Goal: Transaction & Acquisition: Purchase product/service

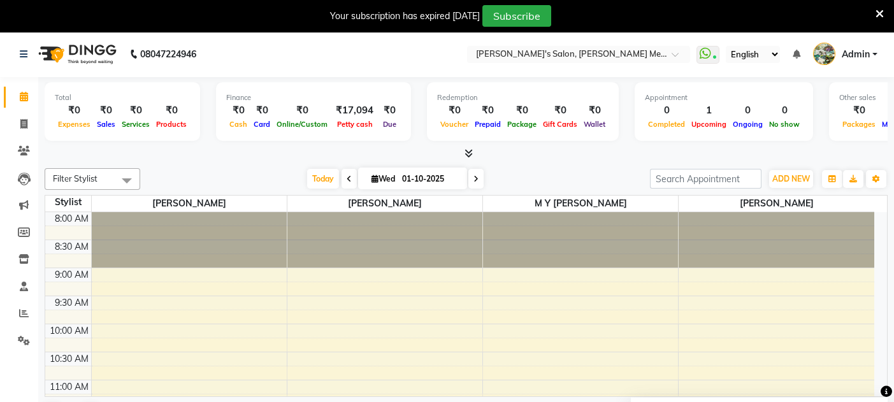
scroll to position [306, 0]
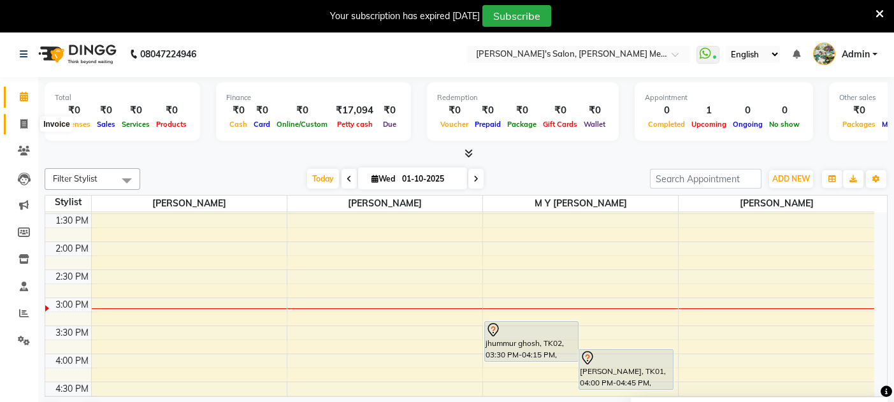
click at [25, 126] on icon at bounding box center [23, 124] width 7 height 10
select select "service"
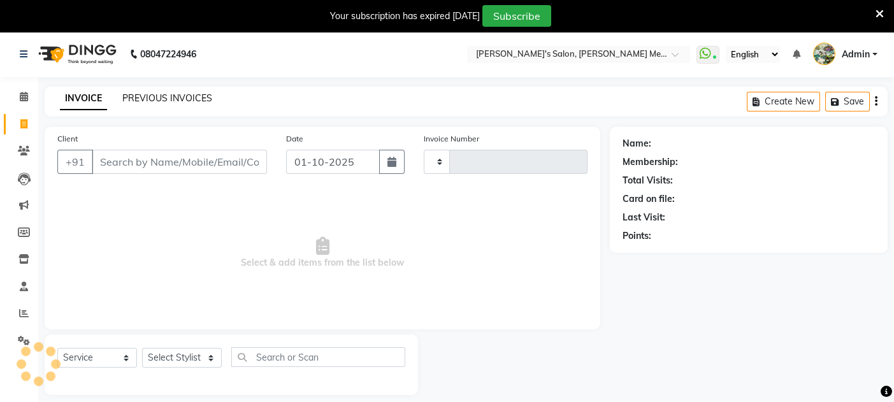
type input "0671"
select select "582"
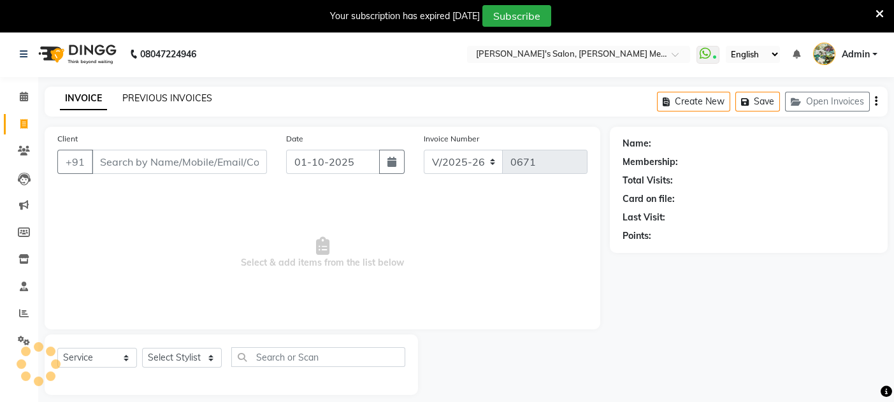
click at [138, 101] on link "PREVIOUS INVOICES" at bounding box center [167, 97] width 90 height 11
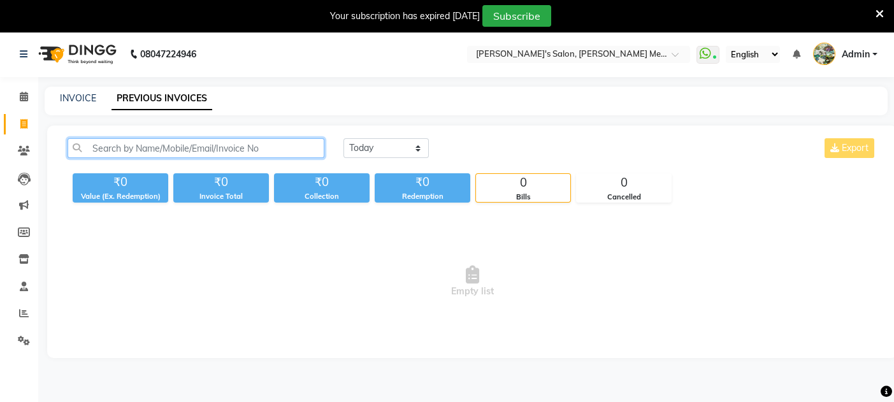
click at [106, 148] on input "text" at bounding box center [196, 148] width 257 height 20
type input "9"
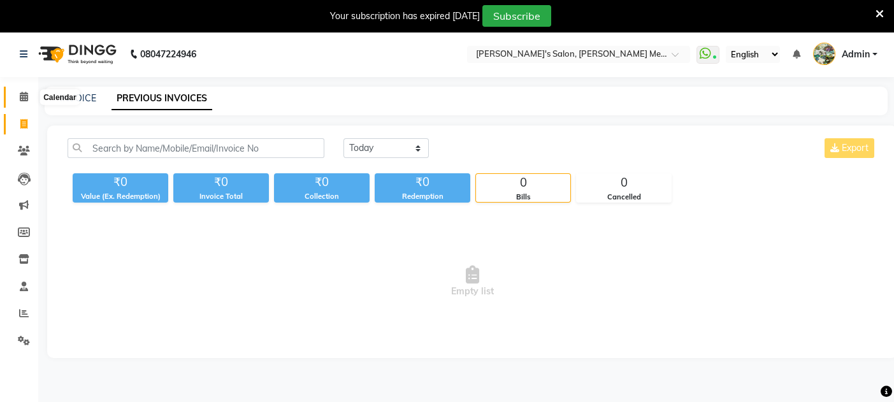
click at [25, 100] on icon at bounding box center [24, 97] width 8 height 10
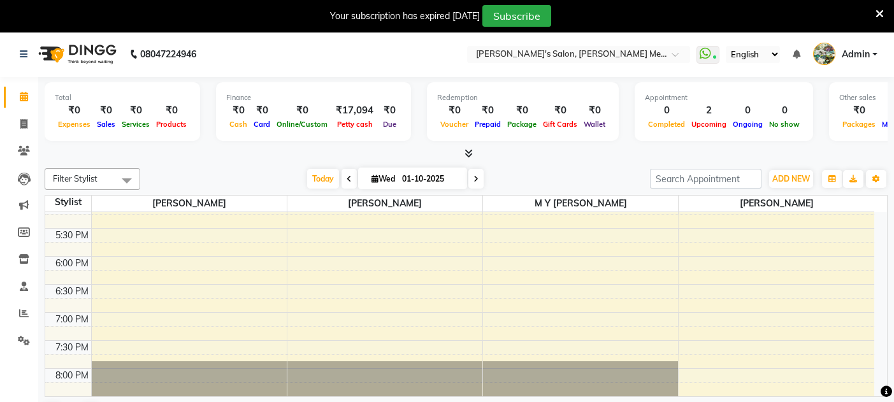
scroll to position [646, 0]
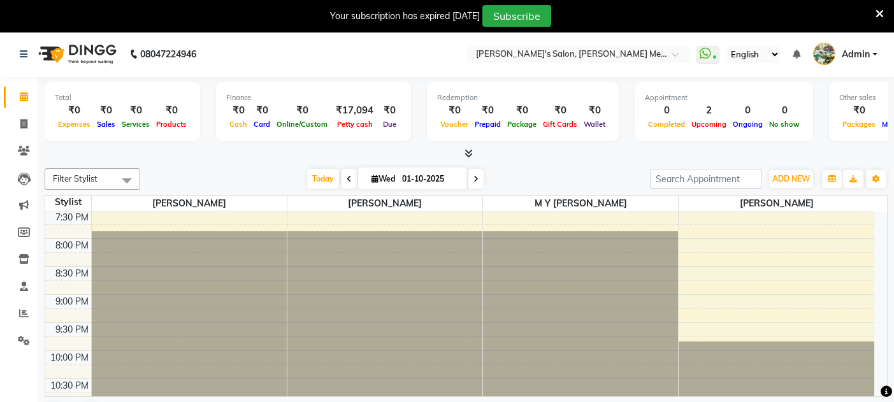
click at [877, 10] on icon at bounding box center [879, 13] width 8 height 11
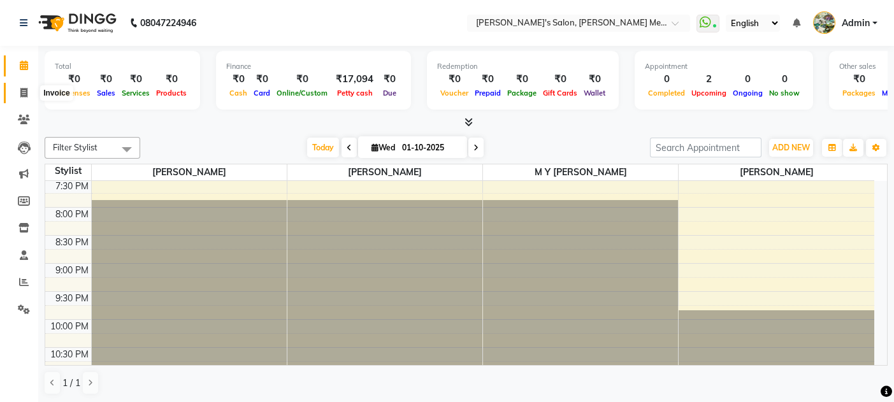
click at [23, 97] on span at bounding box center [24, 93] width 22 height 15
select select "service"
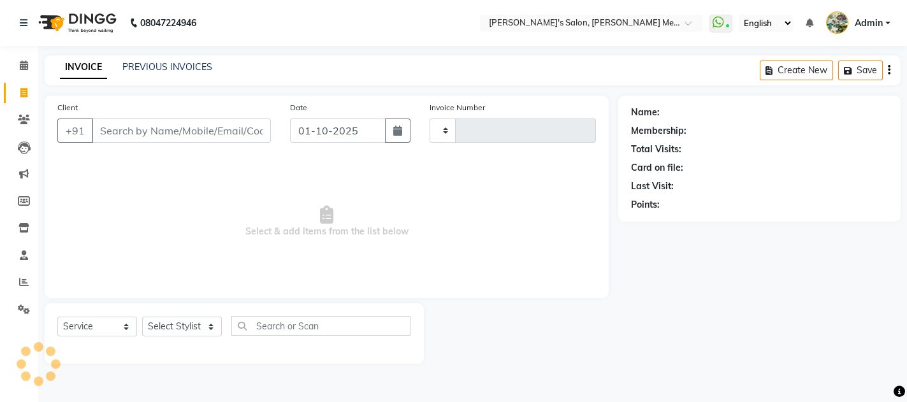
type input "0671"
select select "582"
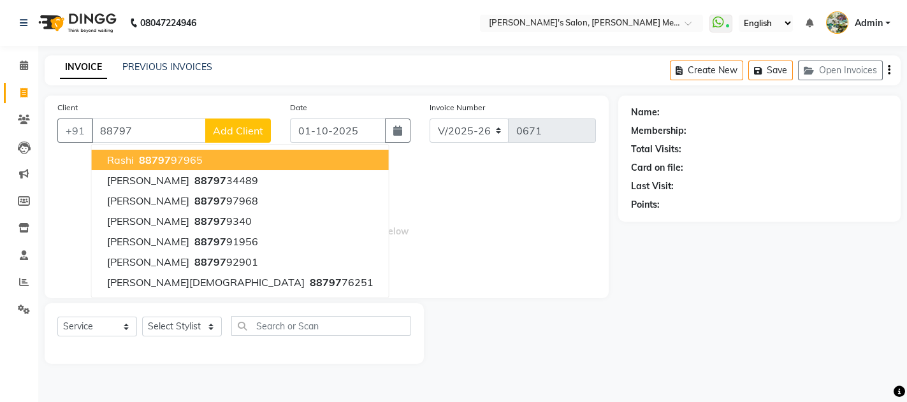
click at [108, 154] on span "rashi" at bounding box center [120, 160] width 27 height 13
type input "8879797965"
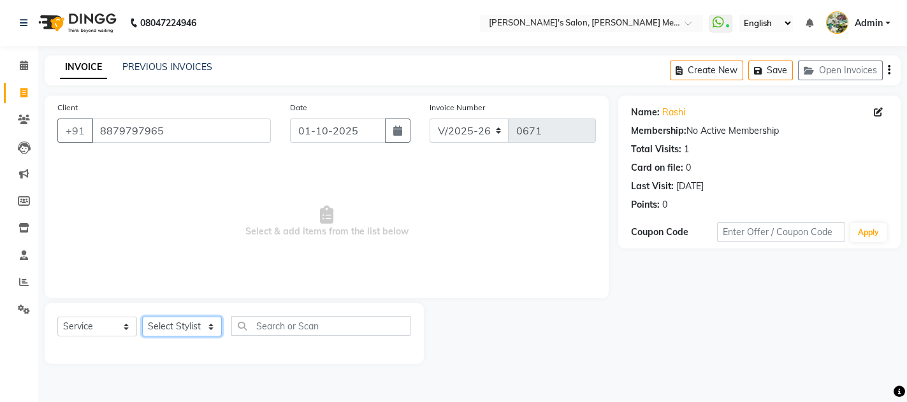
click at [177, 325] on select "Select Stylist Aashish m y sahani shaheen sahani suman singh" at bounding box center [182, 327] width 80 height 20
select select "7819"
click at [142, 317] on select "Select Stylist Aashish m y sahani shaheen sahani suman singh" at bounding box center [182, 327] width 80 height 20
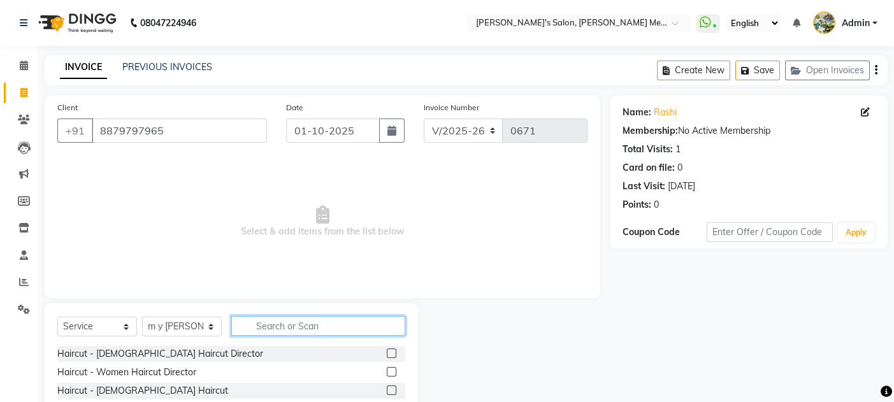
click at [264, 323] on input "text" at bounding box center [318, 326] width 174 height 20
type input "tou"
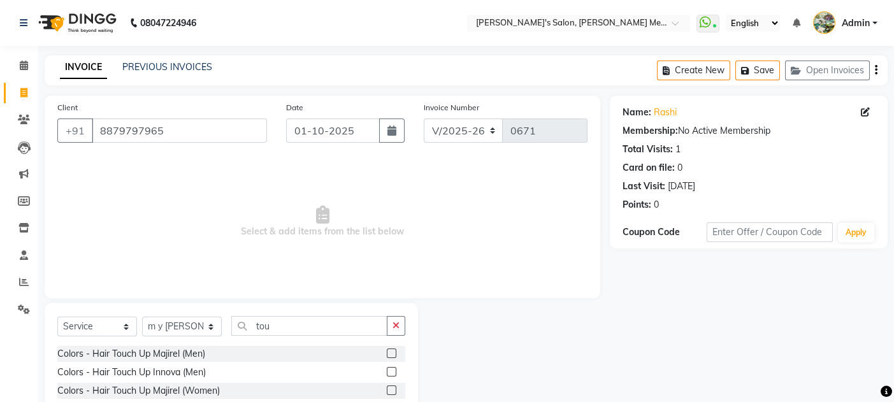
click at [389, 392] on label at bounding box center [392, 390] width 10 height 10
click at [389, 392] on input "checkbox" at bounding box center [391, 391] width 8 height 8
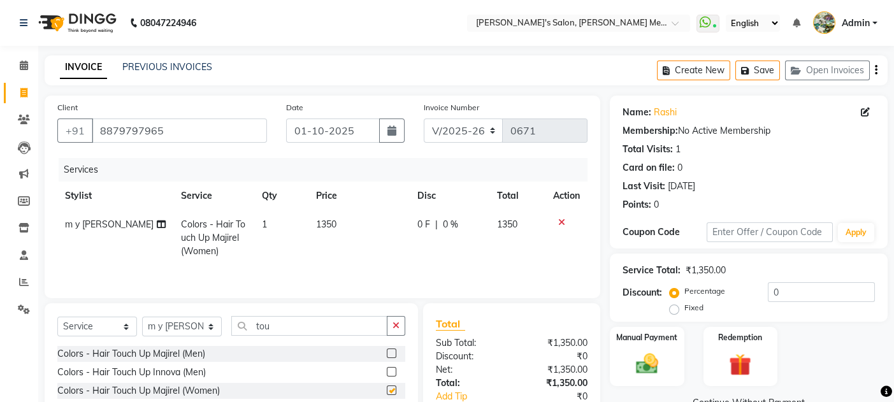
checkbox input "false"
click at [670, 371] on div "Manual Payment" at bounding box center [646, 357] width 77 height 62
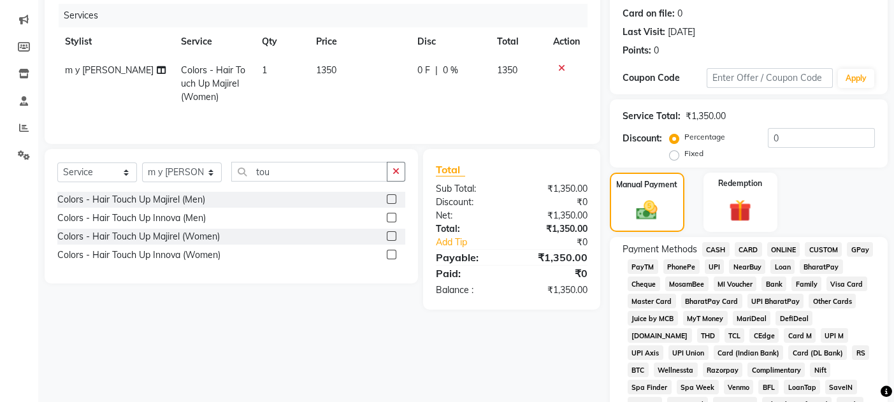
scroll to position [169, 0]
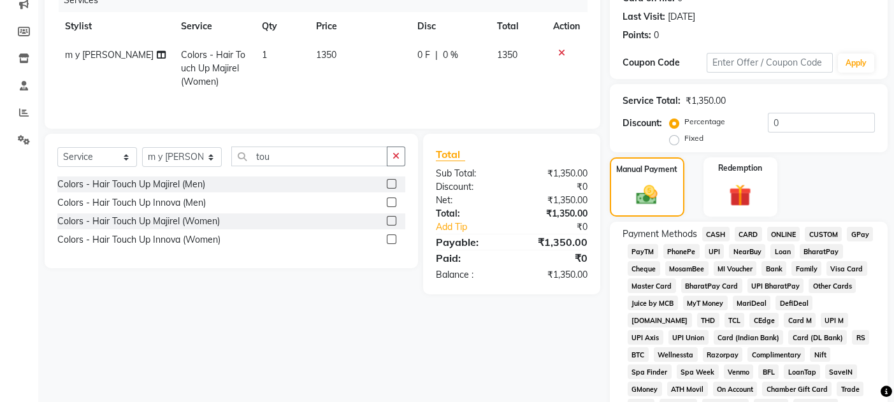
click at [326, 50] on span "1350" at bounding box center [326, 54] width 20 height 11
select select "7819"
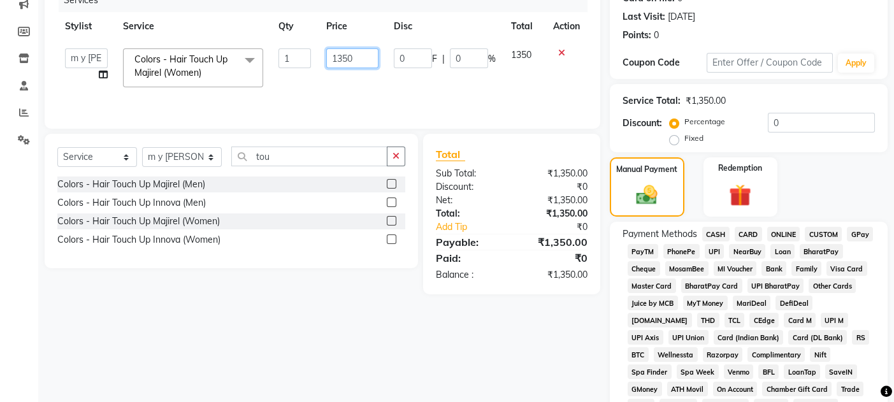
click at [352, 54] on input "1350" at bounding box center [352, 58] width 52 height 20
type input "1500"
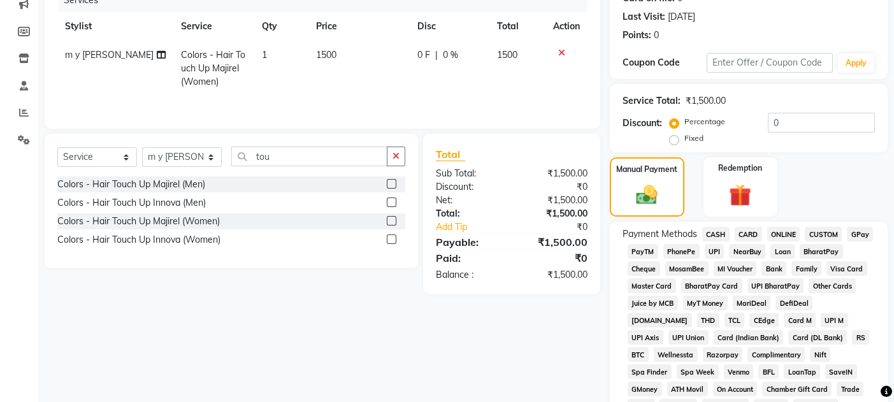
click at [422, 83] on td "0 F | 0 %" at bounding box center [450, 68] width 80 height 55
select select "7819"
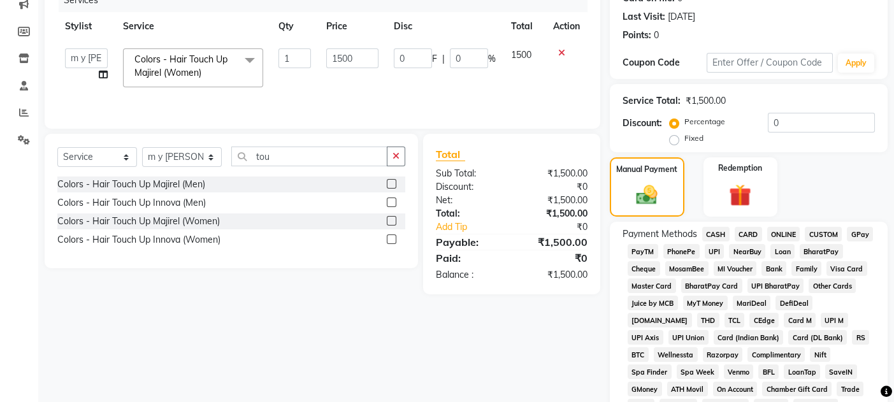
click at [861, 234] on span "GPay" at bounding box center [860, 234] width 26 height 15
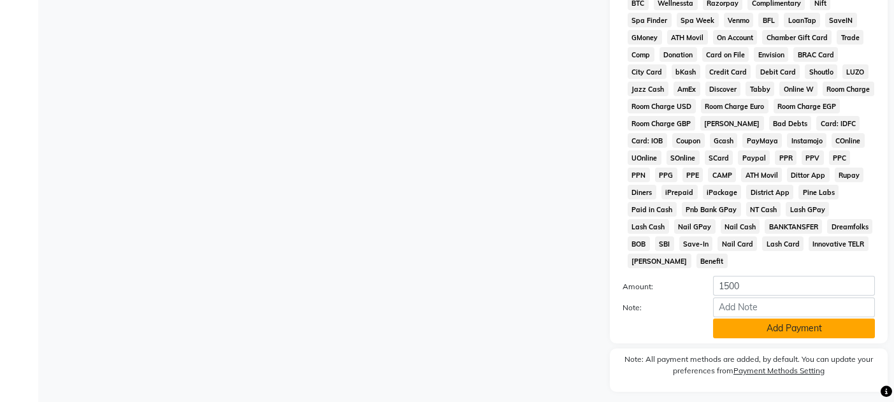
click at [791, 319] on button "Add Payment" at bounding box center [794, 329] width 162 height 20
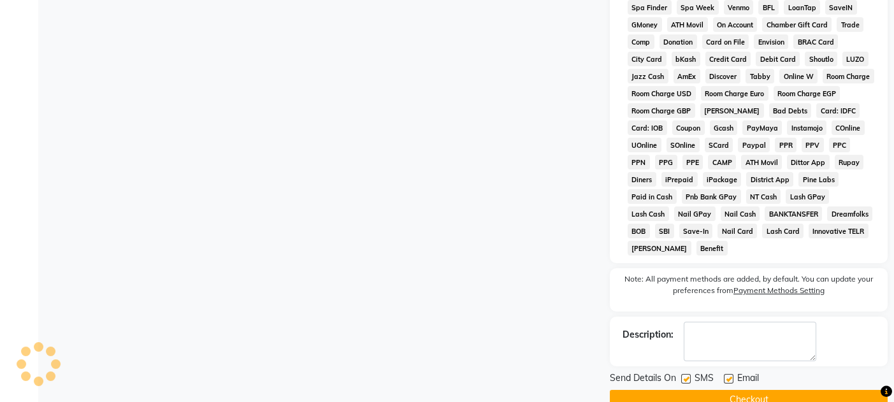
scroll to position [546, 0]
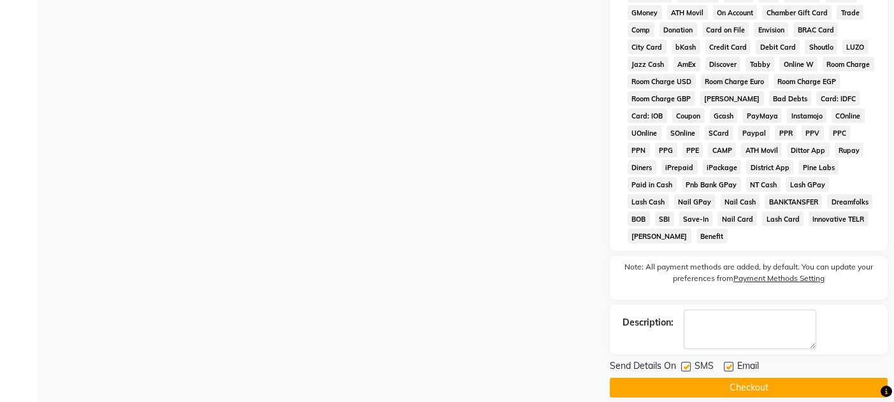
click at [724, 362] on label at bounding box center [729, 367] width 10 height 10
click at [724, 363] on input "checkbox" at bounding box center [728, 367] width 8 height 8
checkbox input "false"
click at [684, 362] on label at bounding box center [686, 367] width 10 height 10
click at [684, 363] on input "checkbox" at bounding box center [685, 367] width 8 height 8
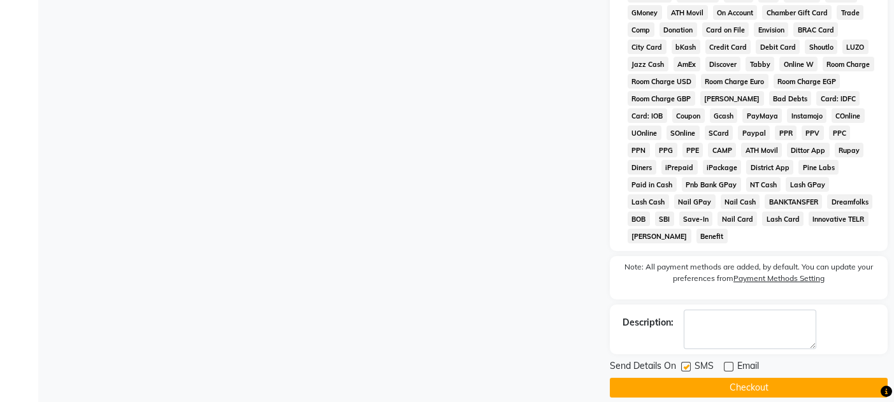
checkbox input "false"
click at [694, 378] on button "Checkout" at bounding box center [749, 388] width 278 height 20
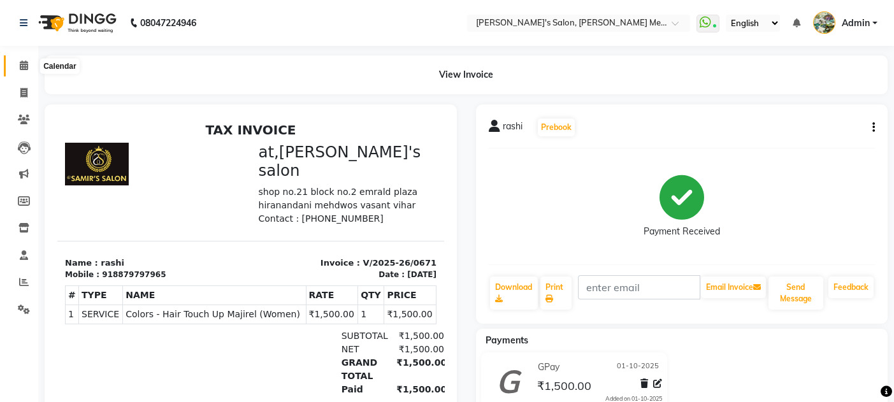
click at [27, 64] on icon at bounding box center [24, 66] width 8 height 10
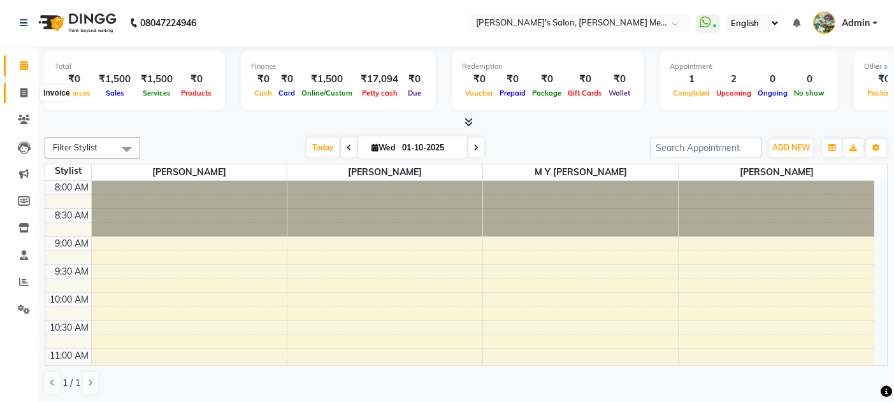
click at [18, 91] on span at bounding box center [24, 93] width 22 height 15
select select "service"
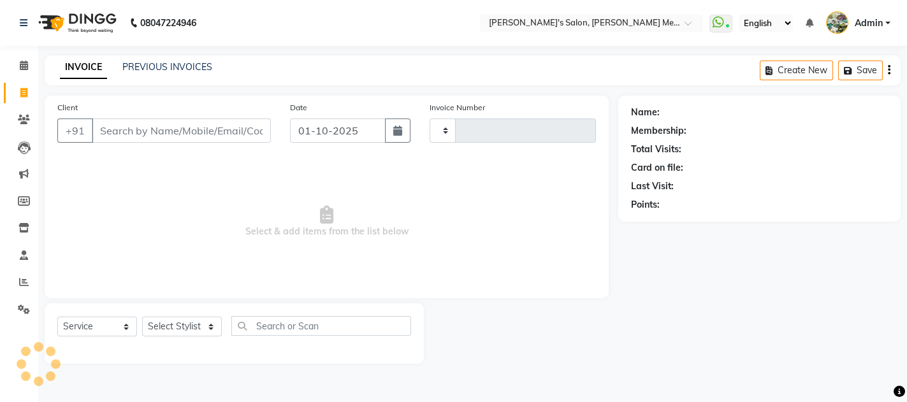
type input "0672"
select select "582"
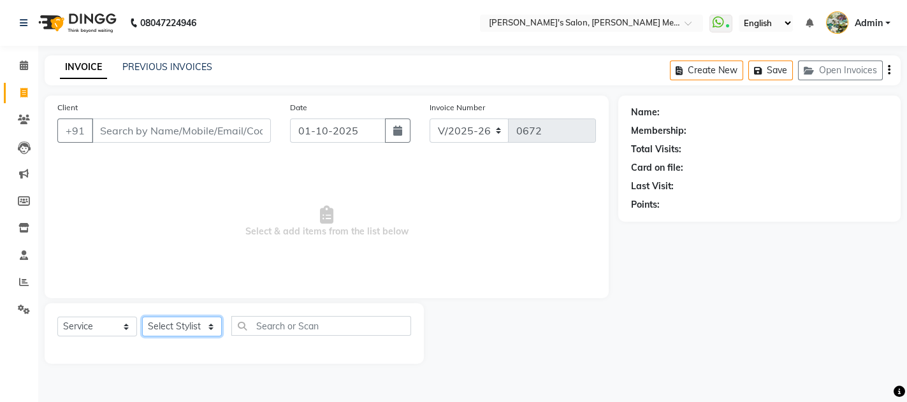
click at [183, 331] on select "Select Stylist Aashish m y sahani shaheen sahani suman singh" at bounding box center [182, 327] width 80 height 20
select select "7819"
click at [142, 317] on select "Select Stylist Aashish m y sahani shaheen sahani suman singh" at bounding box center [182, 327] width 80 height 20
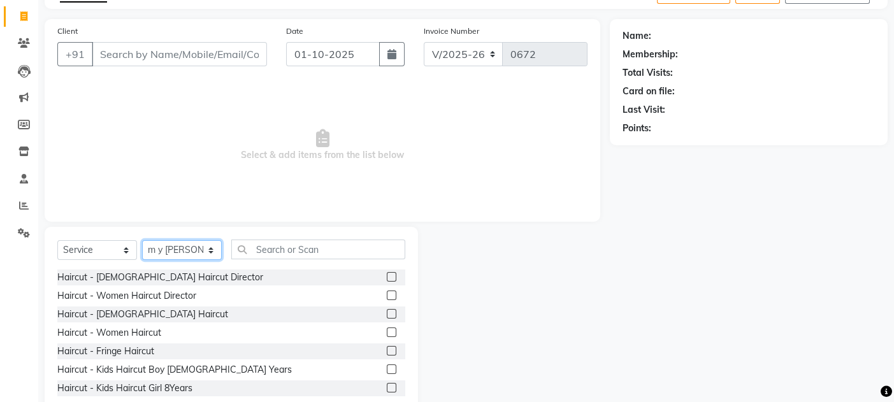
scroll to position [82, 0]
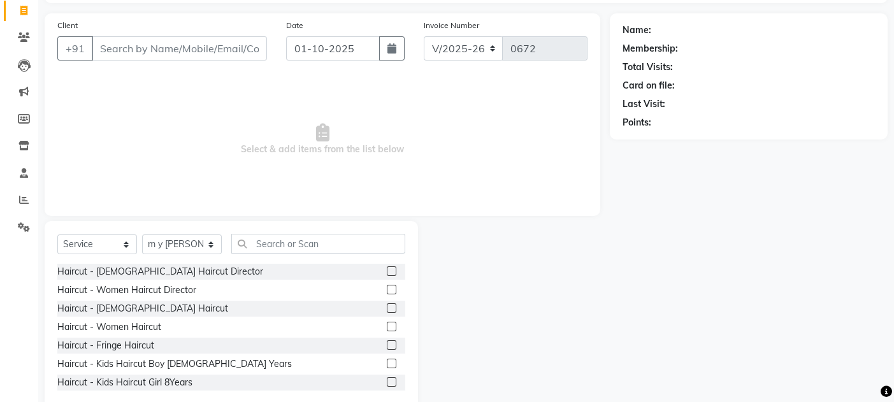
click at [387, 286] on label at bounding box center [392, 290] width 10 height 10
click at [387, 286] on input "checkbox" at bounding box center [391, 290] width 8 height 8
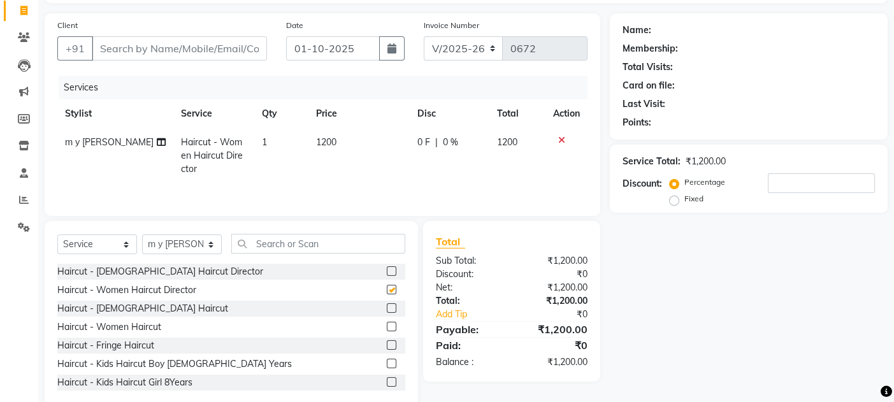
checkbox input "false"
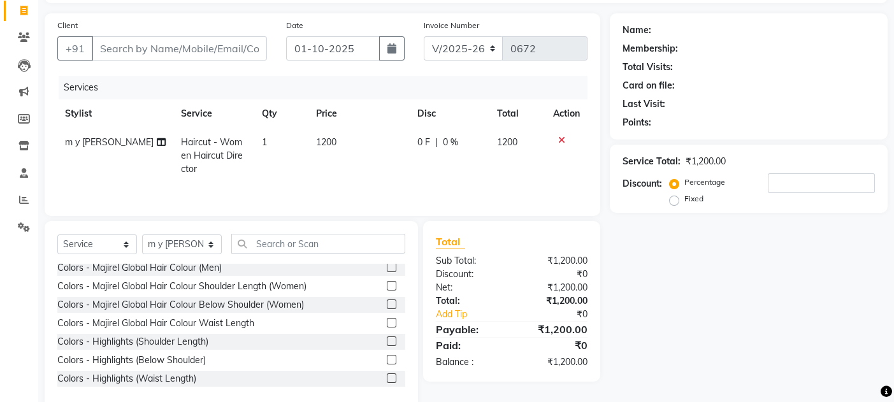
scroll to position [448, 0]
click at [387, 306] on label at bounding box center [392, 304] width 10 height 10
click at [387, 306] on input "checkbox" at bounding box center [391, 304] width 8 height 8
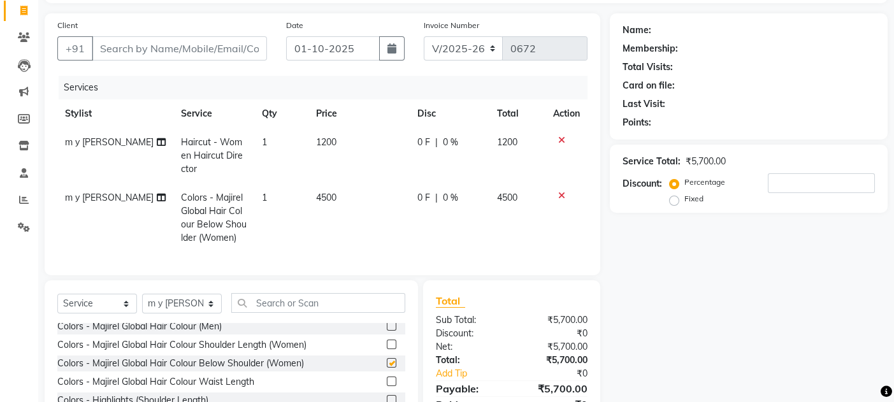
checkbox input "false"
click at [322, 205] on td "4500" at bounding box center [358, 217] width 101 height 69
select select "7819"
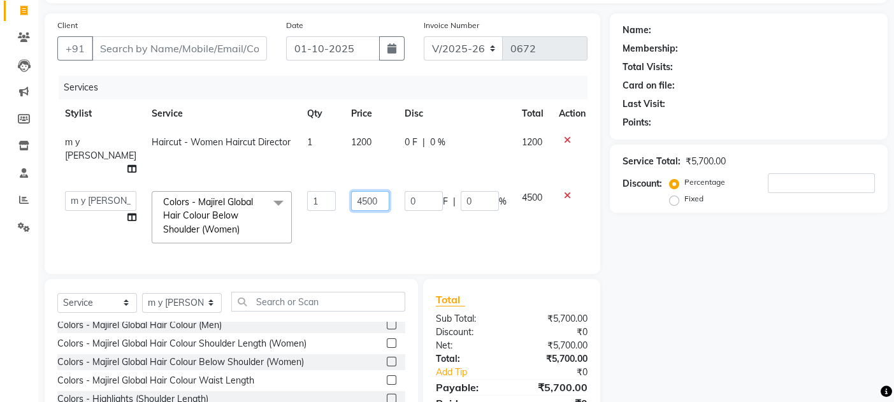
click at [351, 191] on input "4500" at bounding box center [370, 201] width 38 height 20
type input "5500"
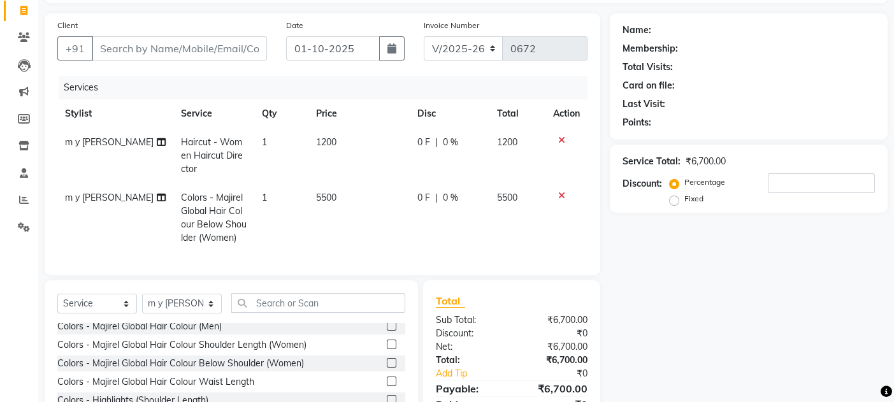
click at [341, 208] on td "5500" at bounding box center [358, 217] width 101 height 69
select select "7819"
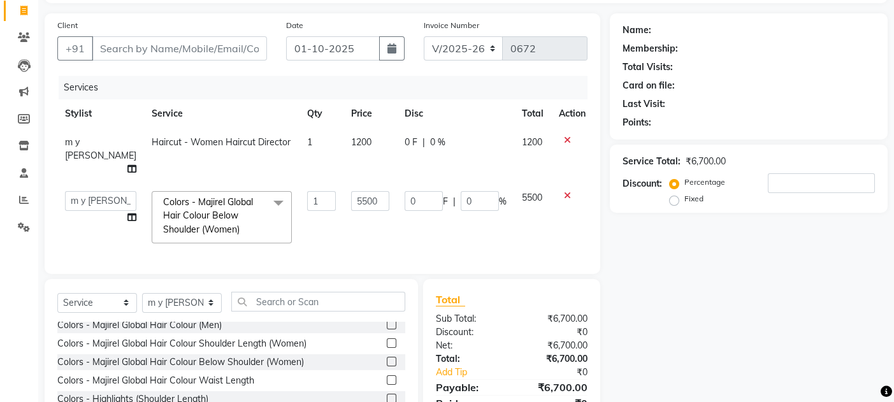
click at [782, 168] on div "Service Total: ₹6,700.00 Discount: Percentage Fixed" at bounding box center [748, 179] width 252 height 58
drag, startPoint x: 780, startPoint y: 175, endPoint x: 779, endPoint y: 183, distance: 8.5
click at [779, 183] on input "number" at bounding box center [821, 183] width 107 height 20
type input "1"
type input "55"
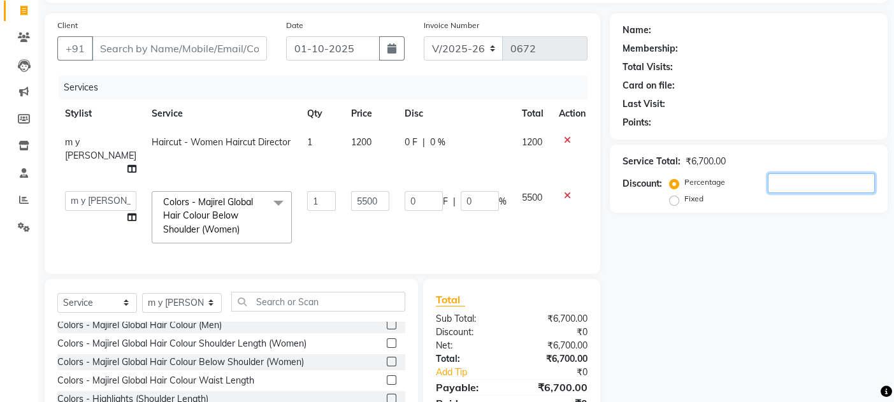
type input "1"
type input "18"
type input "990"
type input "18"
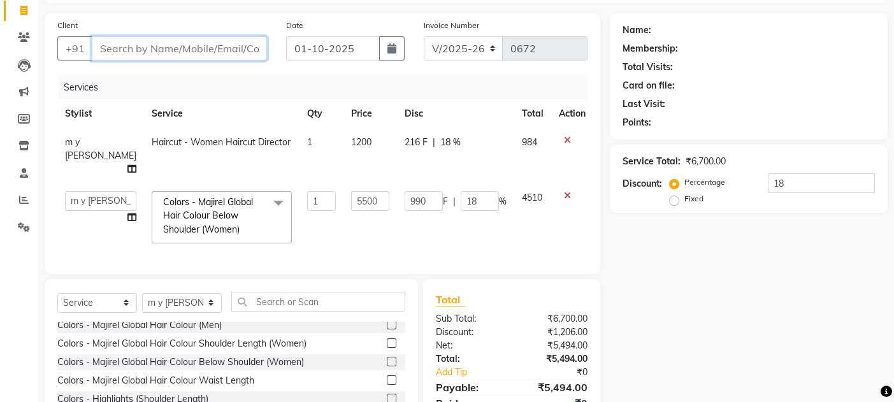
click at [234, 50] on input "Client" at bounding box center [179, 48] width 175 height 24
type input "s"
type input "0"
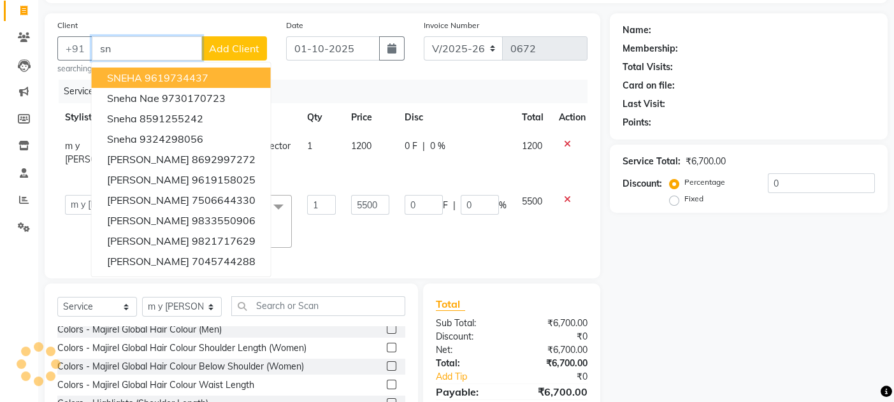
type input "s"
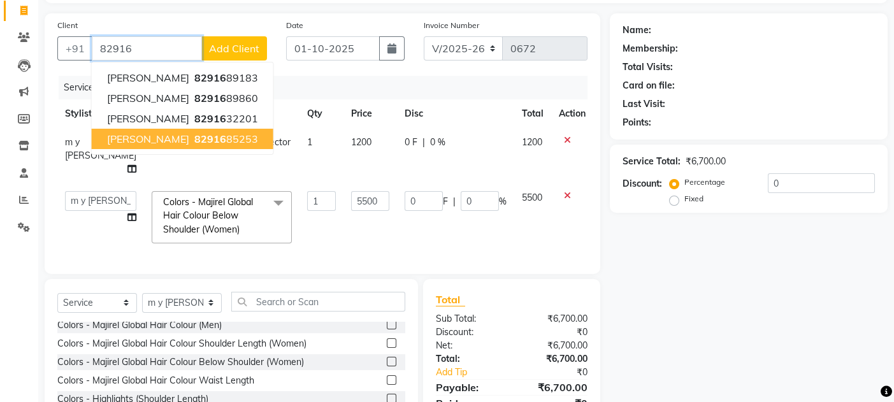
click at [213, 133] on ngb-highlight "82916 85253" at bounding box center [225, 139] width 66 height 13
type input "8291685253"
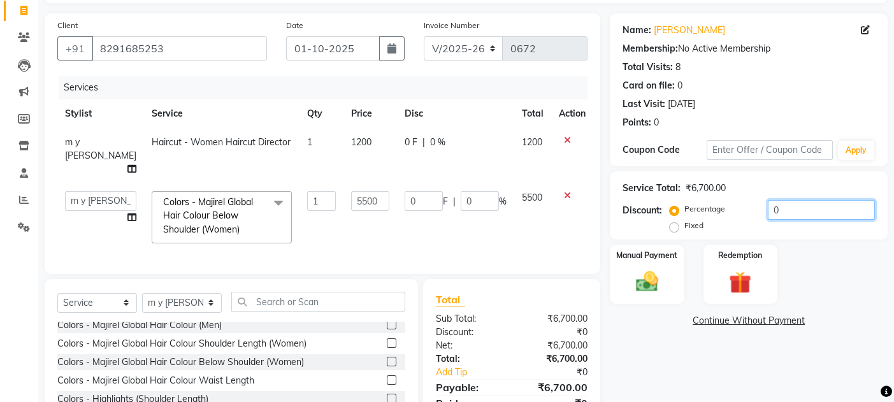
click at [786, 206] on input "0" at bounding box center [821, 210] width 107 height 20
type input "1"
type input "55"
type input "1"
type input "18"
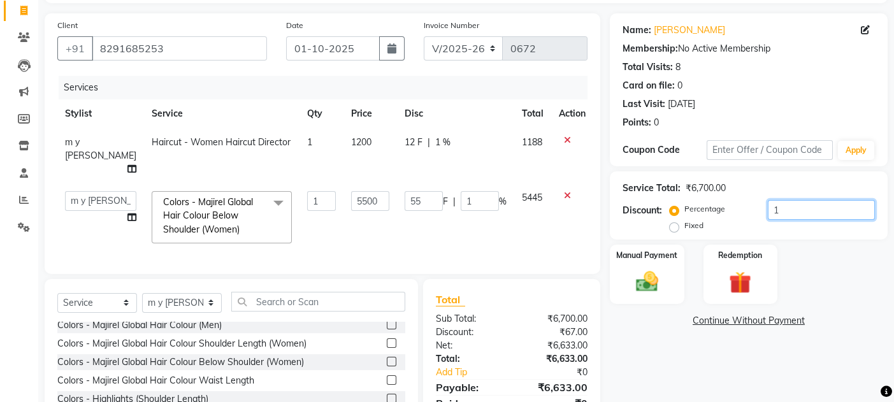
type input "990"
type input "18"
click at [653, 295] on div "Manual Payment" at bounding box center [646, 274] width 77 height 62
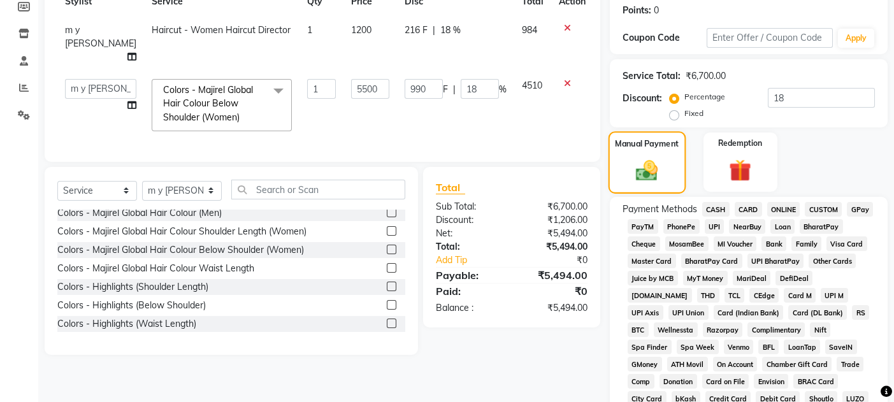
scroll to position [197, 0]
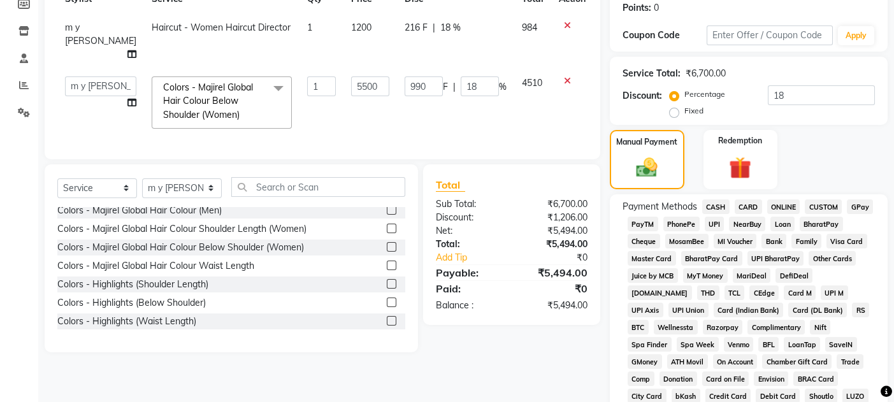
click at [863, 201] on span "GPay" at bounding box center [860, 206] width 26 height 15
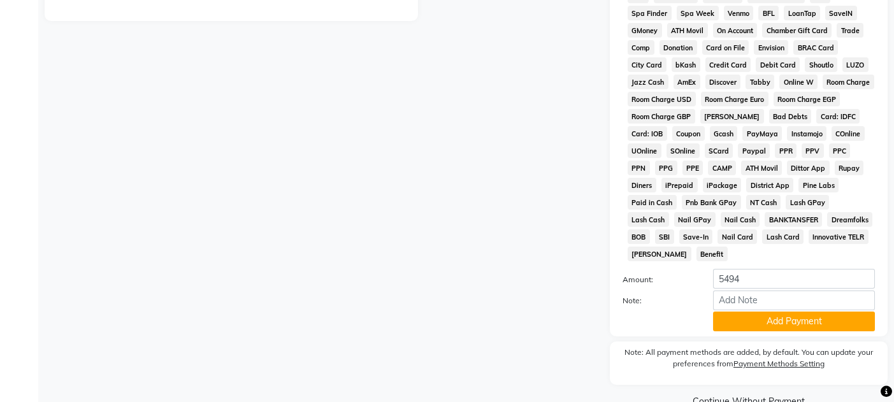
scroll to position [542, 0]
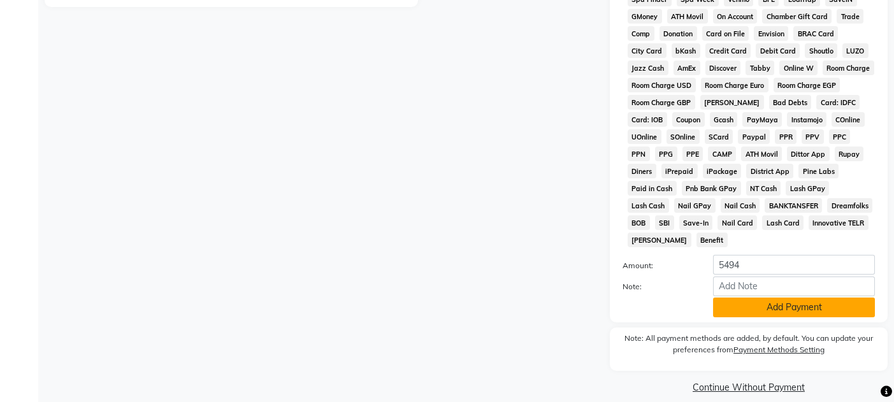
click at [738, 298] on button "Add Payment" at bounding box center [794, 308] width 162 height 20
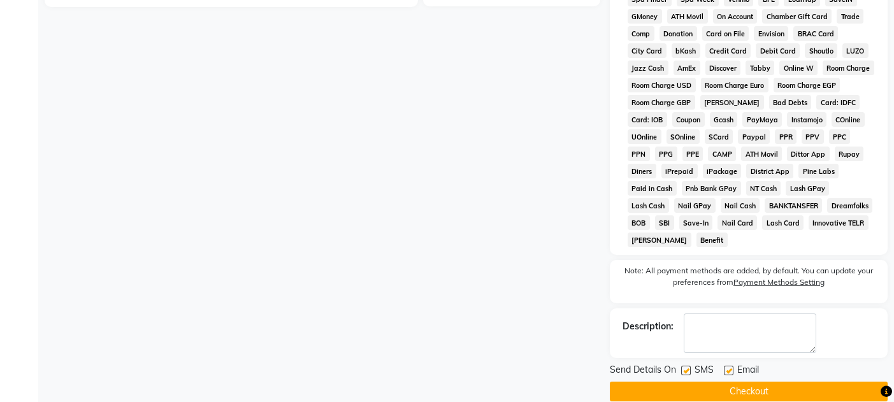
click at [776, 384] on button "Checkout" at bounding box center [749, 392] width 278 height 20
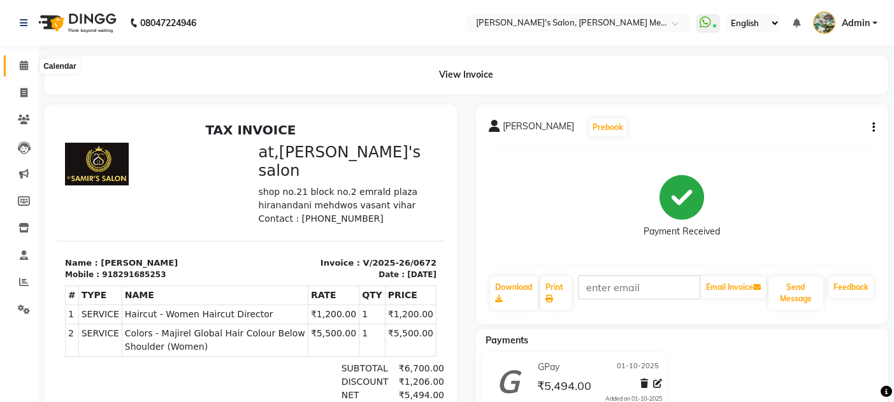
click at [20, 65] on icon at bounding box center [24, 66] width 8 height 10
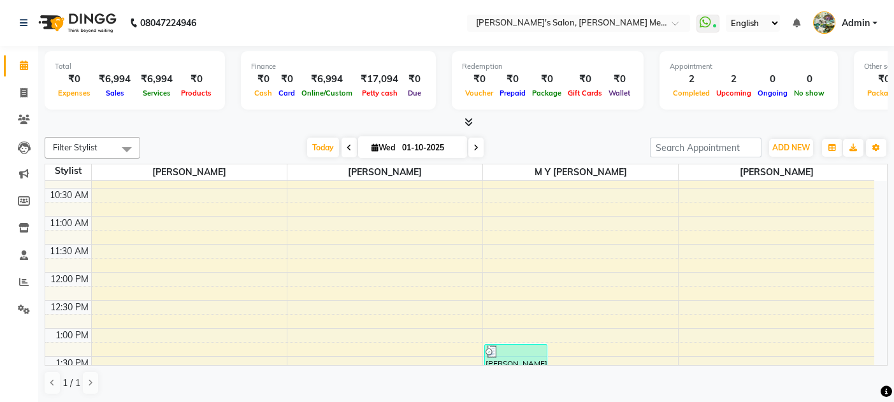
scroll to position [129, 0]
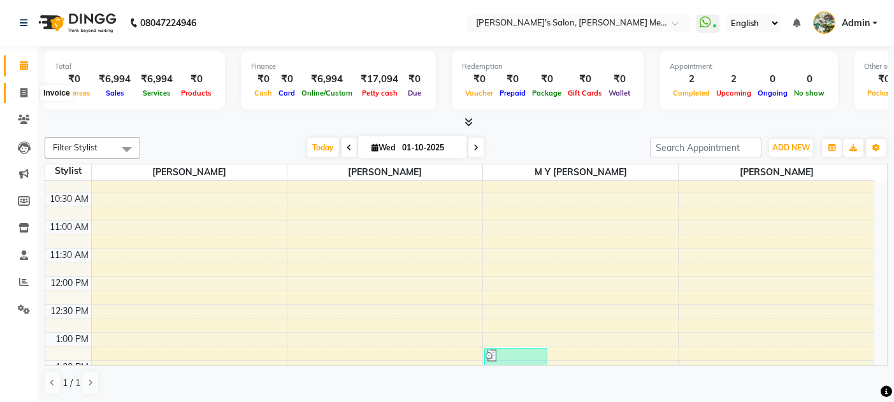
click at [20, 88] on icon at bounding box center [23, 93] width 7 height 10
select select "service"
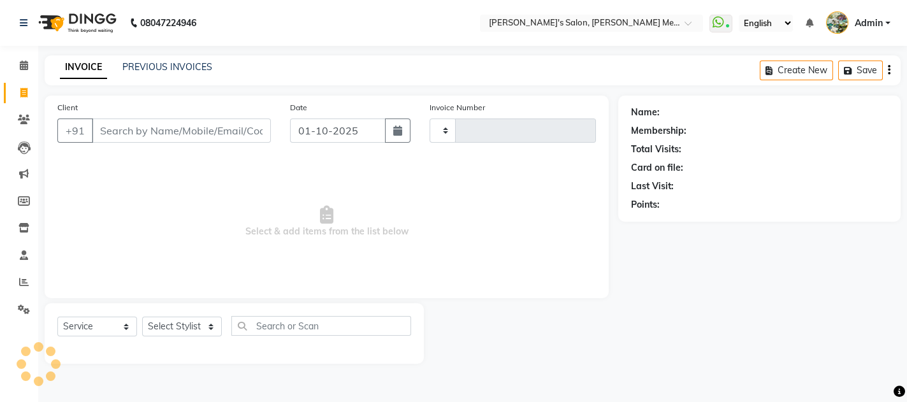
type input "0673"
select select "582"
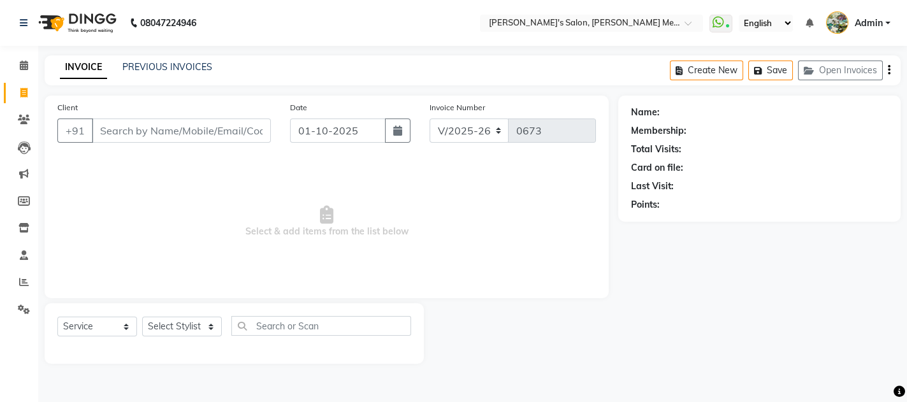
click at [160, 58] on div "INVOICE PREVIOUS INVOICES Create New Save Open Invoices" at bounding box center [473, 70] width 856 height 30
click at [162, 65] on link "PREVIOUS INVOICES" at bounding box center [167, 66] width 90 height 11
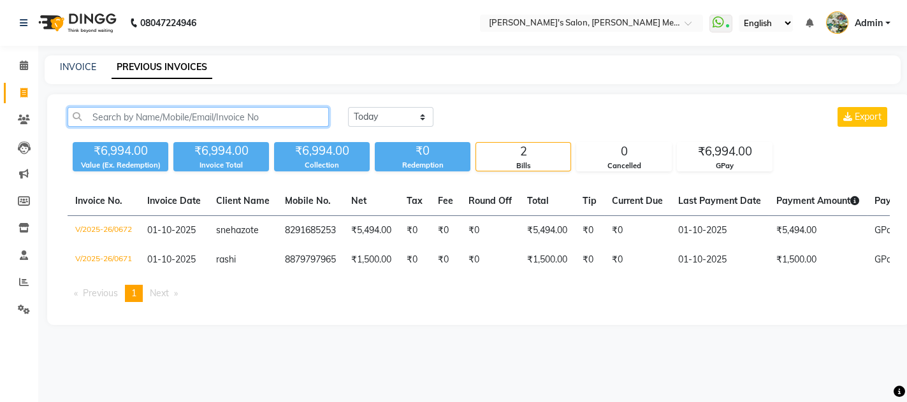
click at [126, 111] on input "text" at bounding box center [198, 117] width 261 height 20
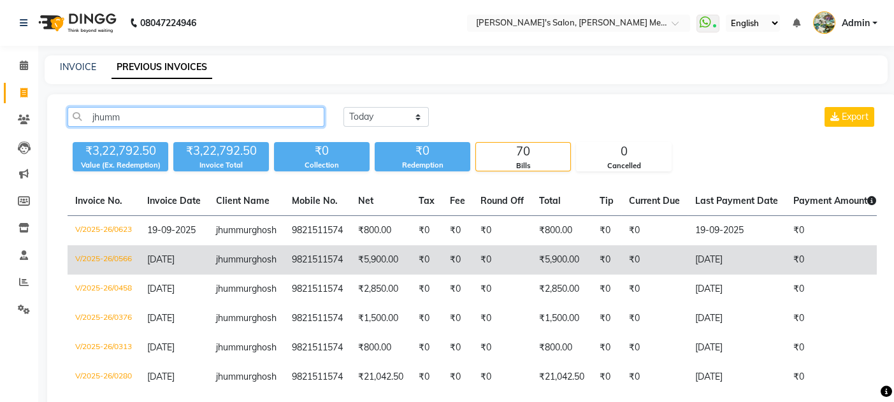
type input "jhumm"
click at [220, 265] on span "jhummur" at bounding box center [234, 259] width 36 height 11
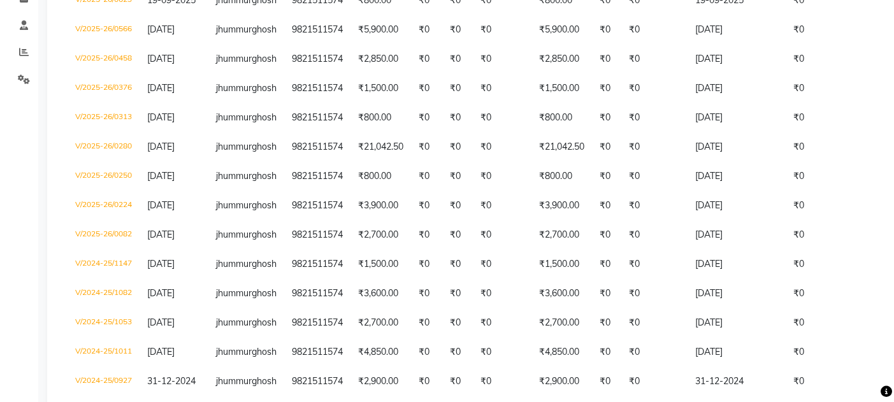
scroll to position [238, 0]
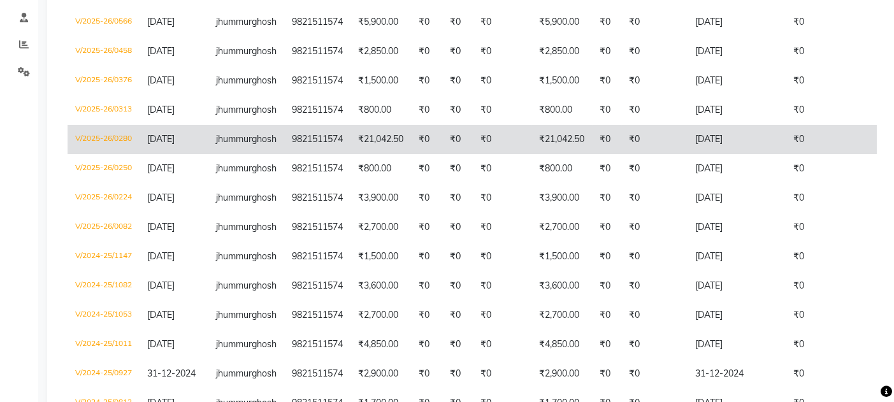
click at [598, 154] on td "₹0" at bounding box center [606, 139] width 29 height 29
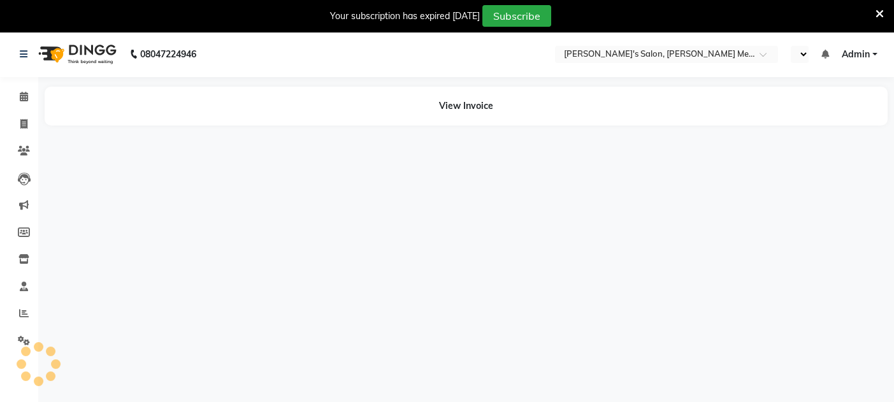
select select "en"
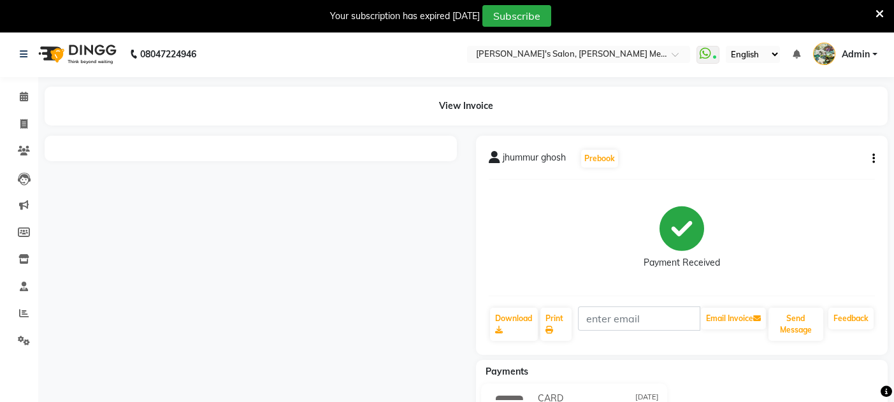
click at [873, 159] on icon "button" at bounding box center [873, 159] width 3 height 1
click at [802, 173] on div "Edit Invoice" at bounding box center [809, 175] width 87 height 16
select select "service"
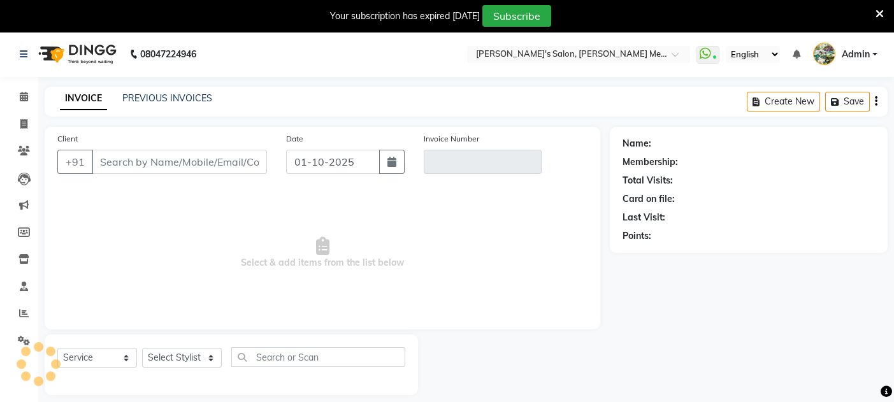
scroll to position [31, 0]
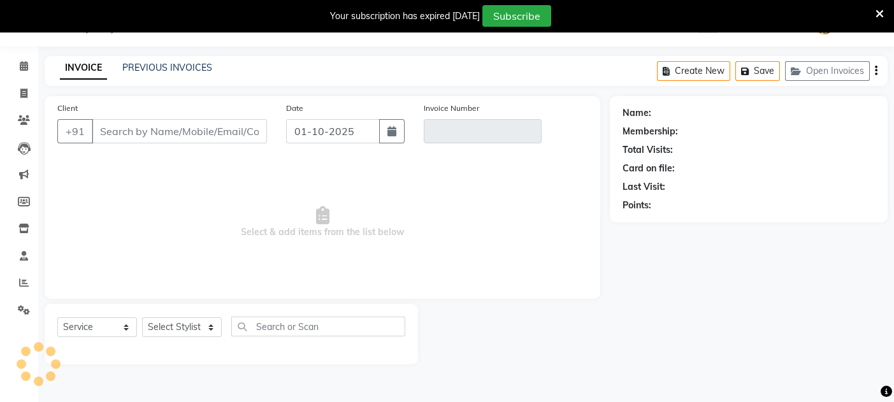
type input "9821511574"
type input "V/2025-26/0566"
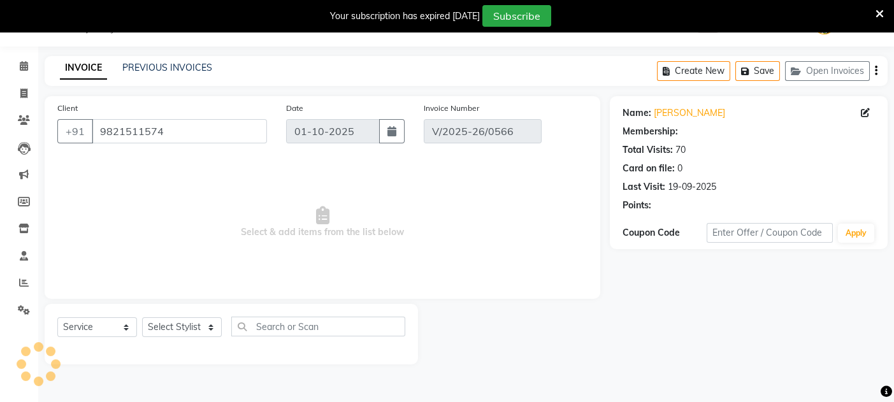
type input "[DATE]"
select select "select"
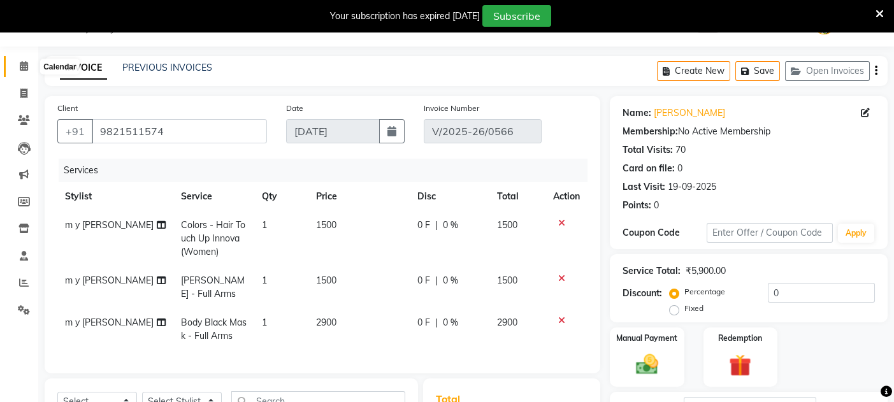
click at [24, 64] on icon at bounding box center [24, 66] width 8 height 10
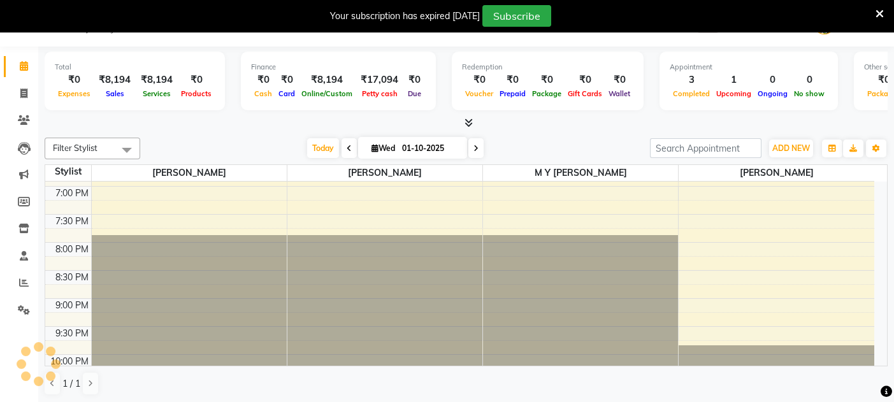
scroll to position [645, 0]
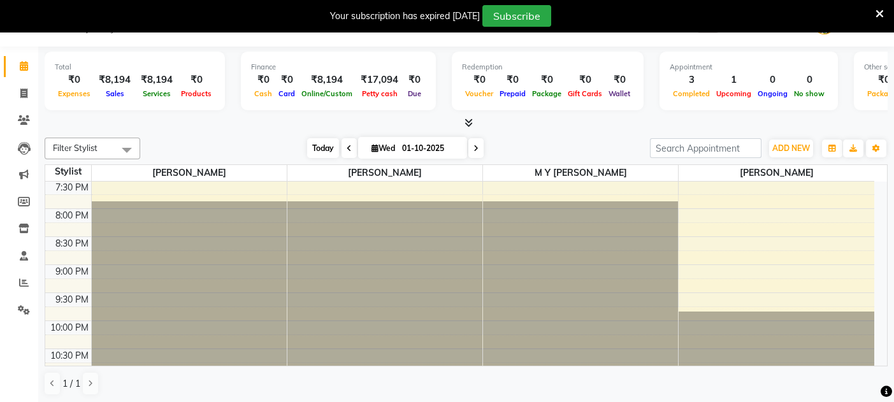
click at [322, 152] on span "Today" at bounding box center [323, 148] width 32 height 20
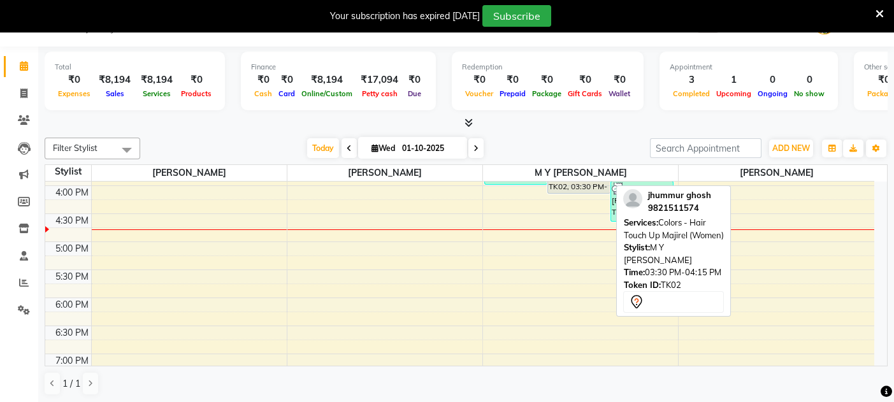
click at [575, 180] on div "jhummur ghosh, TK02, 03:30 PM-04:15 PM, Colors - Hair Touch Up Majirel (Women)" at bounding box center [579, 174] width 62 height 40
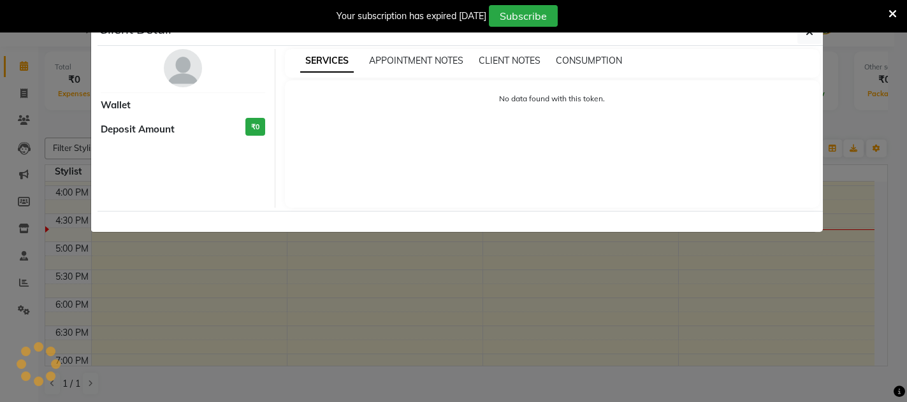
select select "7"
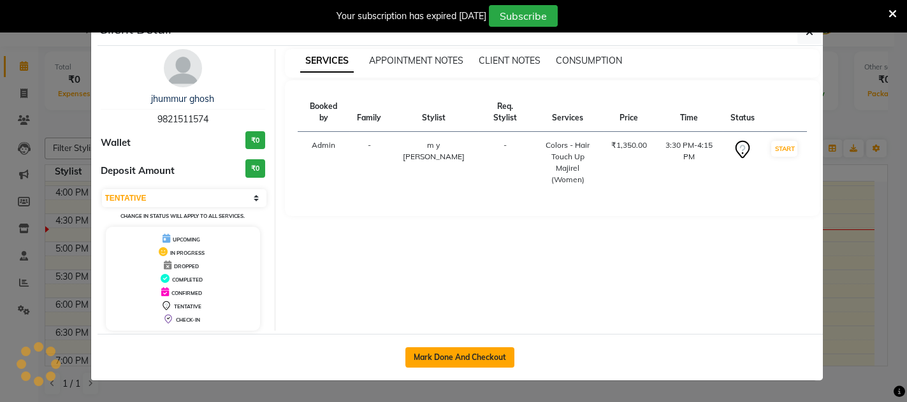
click at [450, 359] on button "Mark Done And Checkout" at bounding box center [459, 357] width 109 height 20
select select "service"
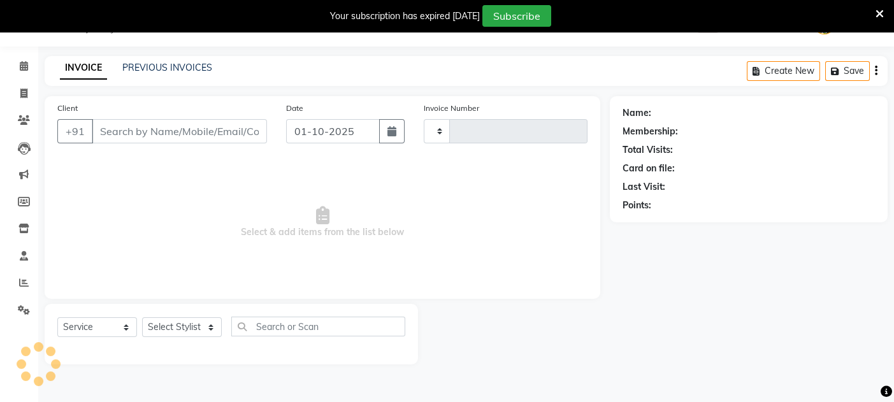
type input "0674"
select select "582"
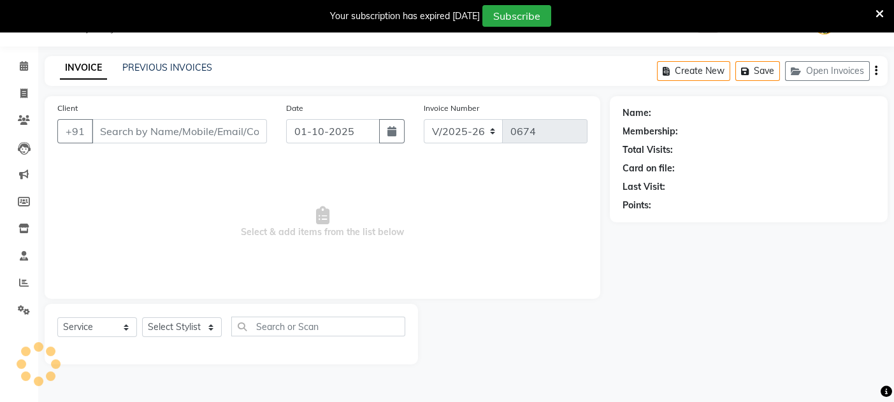
type input "9821511574"
select select "7819"
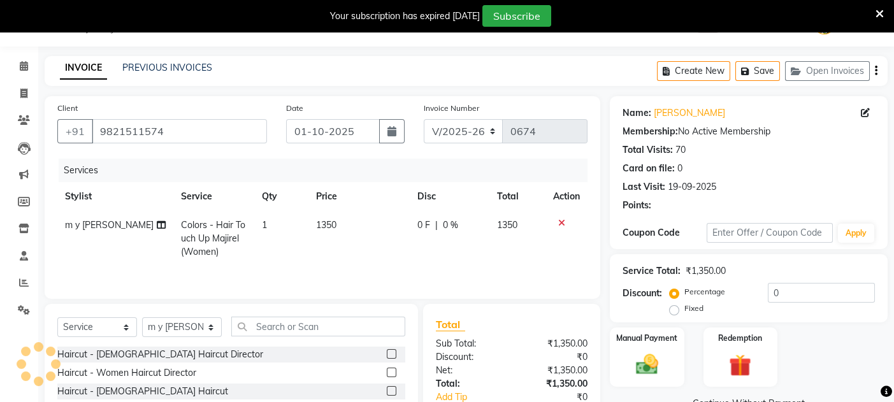
click at [326, 220] on span "1350" at bounding box center [326, 224] width 20 height 11
select select "7819"
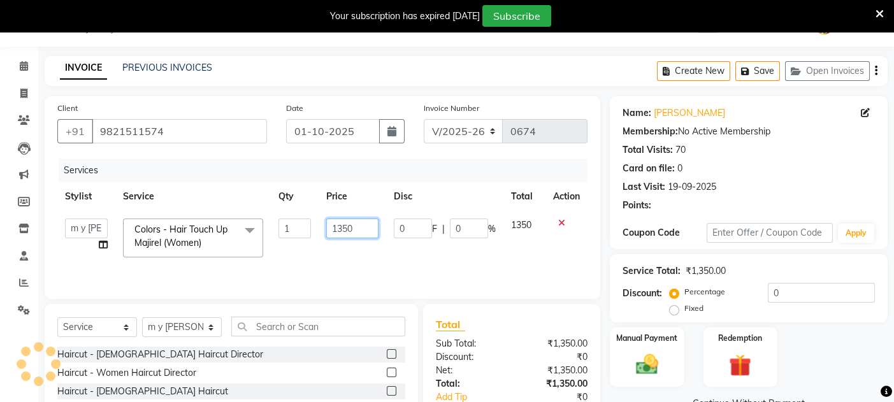
click at [347, 225] on input "1350" at bounding box center [352, 229] width 52 height 20
type input "1500"
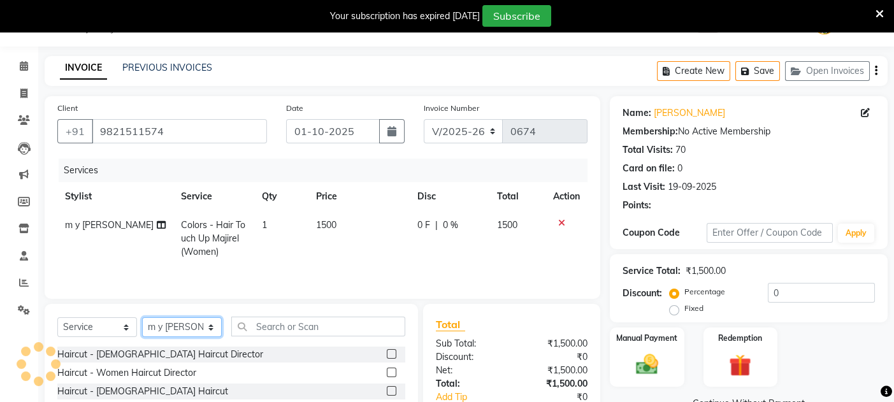
click at [200, 322] on select "Select Stylist Aashish m y sahani shaheen sahani suman singh" at bounding box center [182, 327] width 80 height 20
select select "90918"
click at [142, 320] on select "Select Stylist Aashish m y sahani shaheen sahani suman singh" at bounding box center [182, 327] width 80 height 20
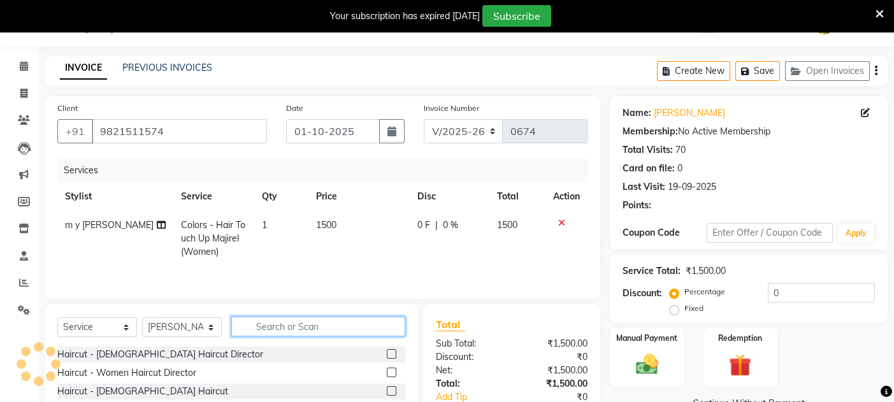
click at [263, 329] on input "text" at bounding box center [318, 327] width 174 height 20
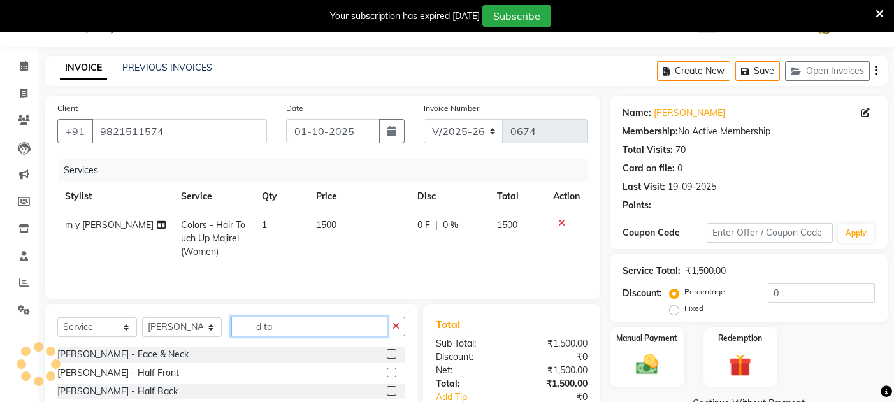
type input "d ta"
click at [270, 255] on td "1" at bounding box center [281, 238] width 54 height 55
select select "7819"
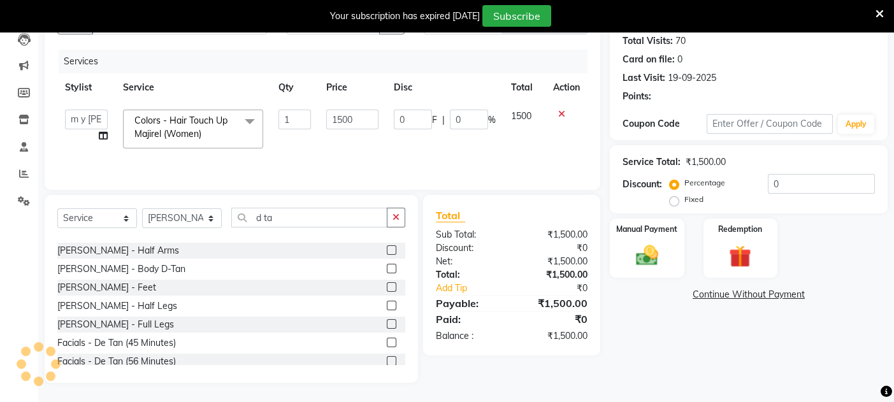
scroll to position [102, 0]
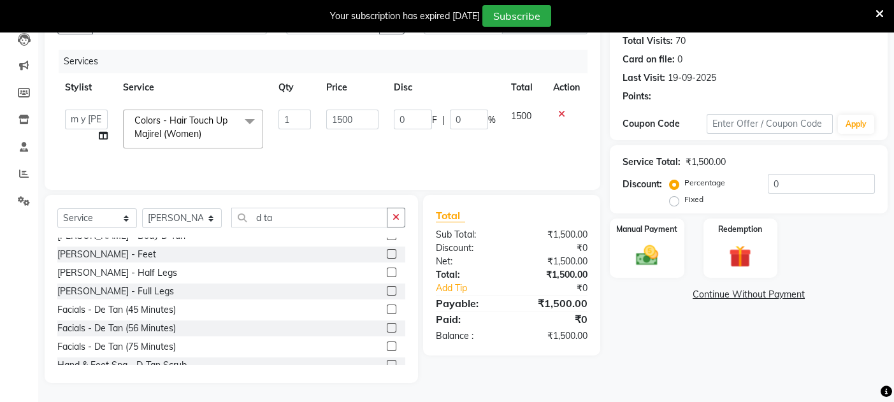
click at [387, 271] on label at bounding box center [392, 273] width 10 height 10
click at [387, 271] on input "checkbox" at bounding box center [391, 273] width 8 height 8
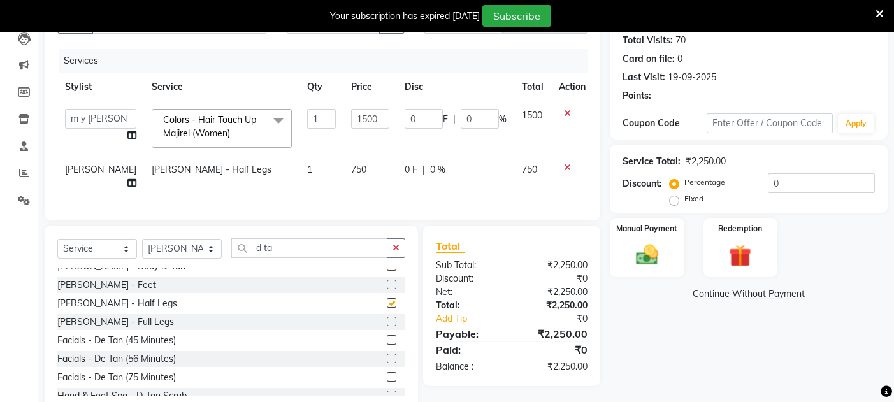
checkbox input "false"
click at [351, 167] on span "750" at bounding box center [358, 169] width 15 height 11
select select "90918"
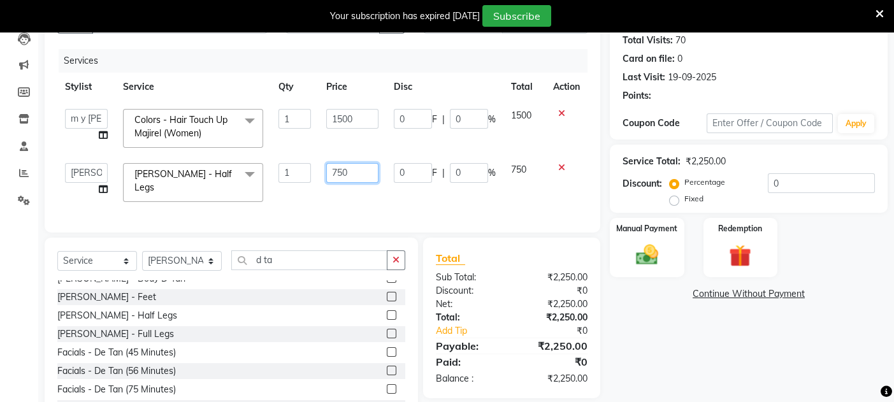
click at [342, 169] on input "750" at bounding box center [352, 173] width 52 height 20
type input "1500"
click at [285, 271] on div "Select Service Product Membership Package Voucher Prepaid Gift Card Select Styl…" at bounding box center [231, 265] width 348 height 30
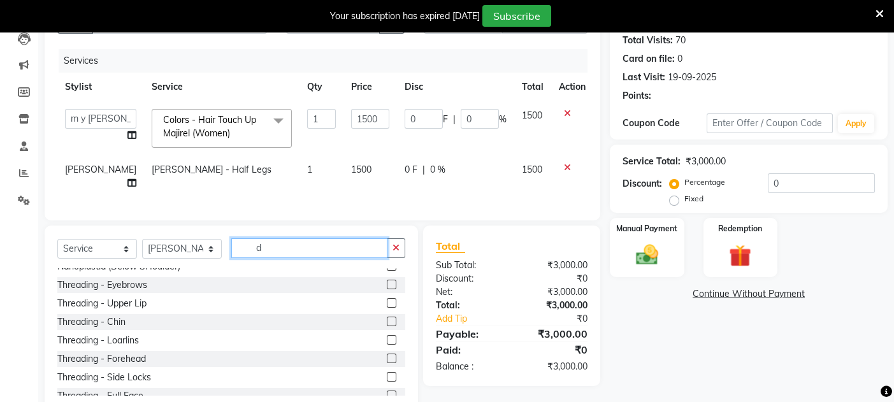
scroll to position [527, 0]
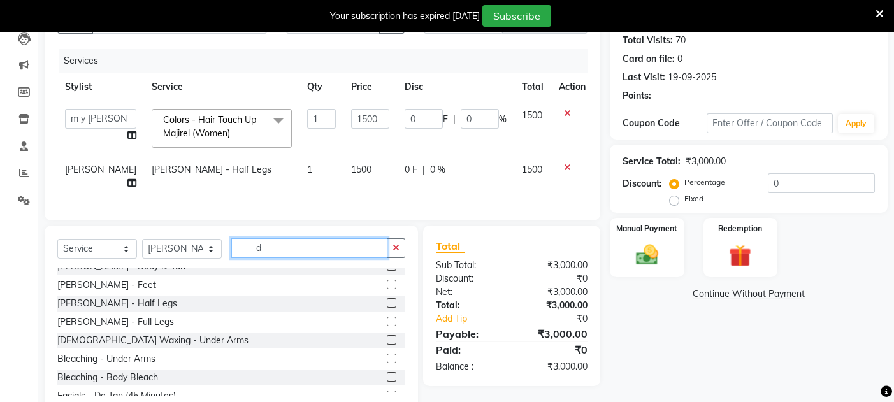
type input "d"
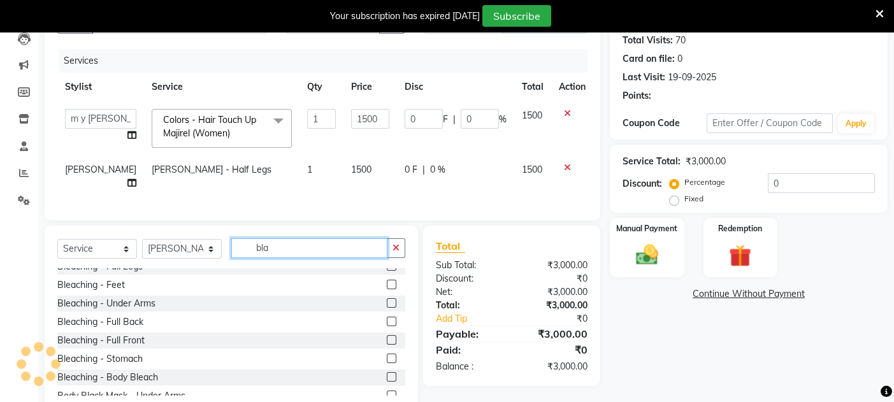
scroll to position [0, 0]
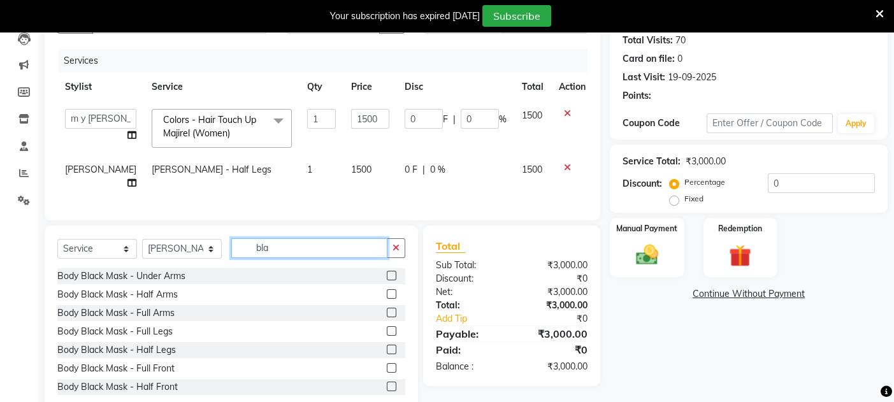
type input "bla"
click at [387, 354] on label at bounding box center [392, 350] width 10 height 10
click at [387, 354] on input "checkbox" at bounding box center [391, 350] width 8 height 8
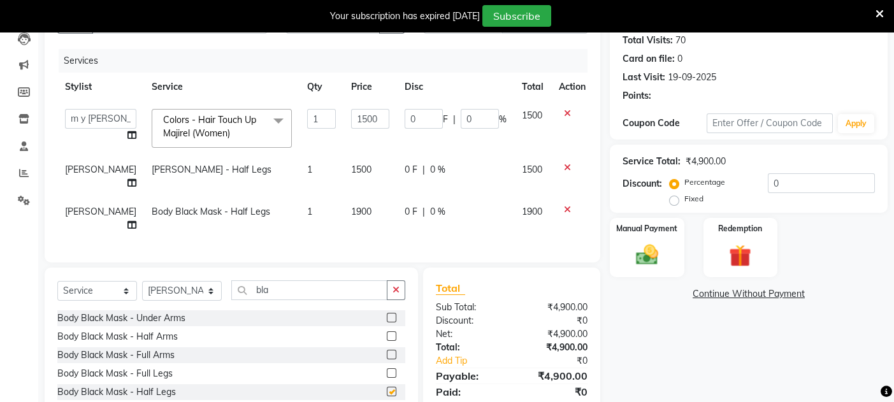
checkbox input "false"
click at [351, 208] on span "1900" at bounding box center [361, 211] width 20 height 11
select select "90918"
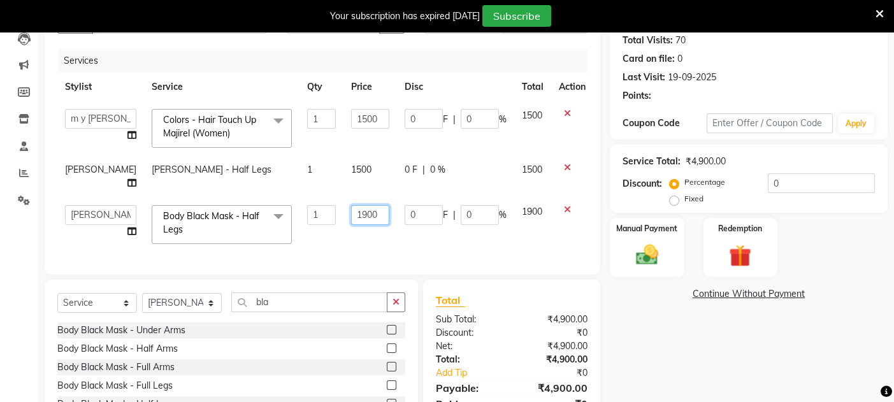
click at [351, 213] on input "1900" at bounding box center [370, 215] width 38 height 20
type input "2900"
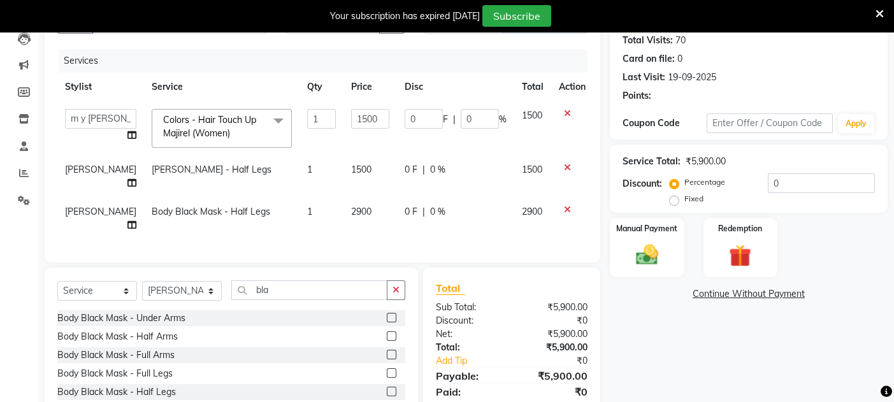
click at [677, 352] on div "Name: Jhummur Ghosh Membership: No Active Membership Total Visits: 70 Card on f…" at bounding box center [753, 221] width 287 height 469
click at [283, 299] on input "bla" at bounding box center [309, 290] width 156 height 20
type input "b"
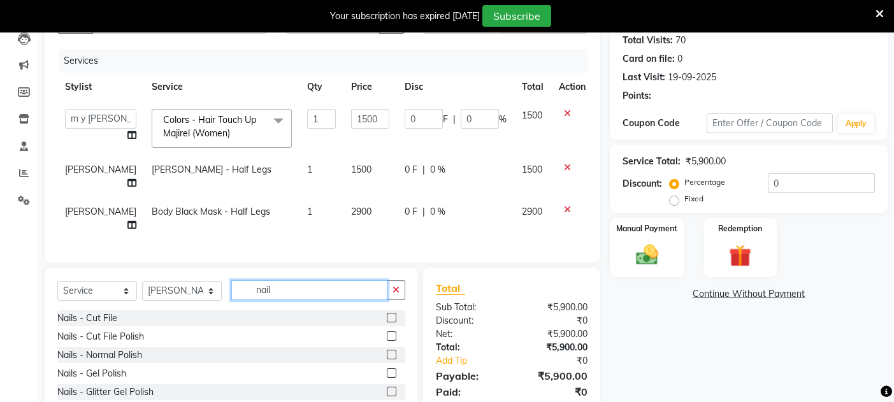
type input "nail"
click at [387, 341] on label at bounding box center [392, 336] width 10 height 10
click at [387, 341] on input "checkbox" at bounding box center [391, 337] width 8 height 8
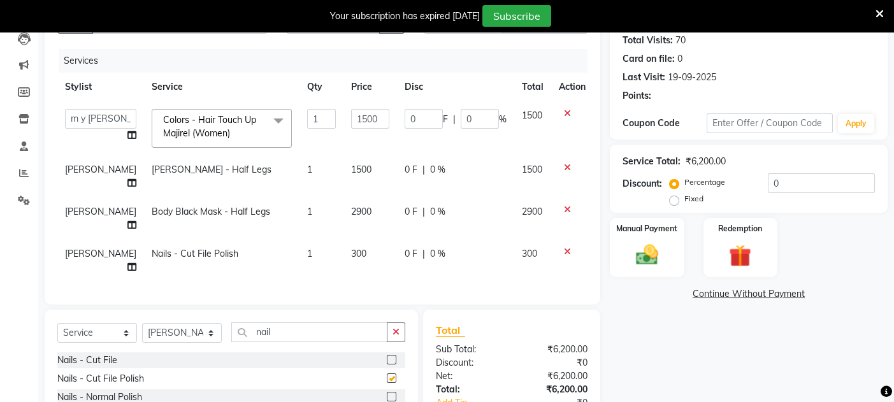
checkbox input "false"
click at [666, 349] on div "Name: Jhummur Ghosh Membership: No Active Membership Total Visits: 70 Card on f…" at bounding box center [753, 242] width 287 height 511
click at [190, 341] on select "Select Stylist Aashish m y sahani shaheen sahani suman singh" at bounding box center [182, 333] width 80 height 20
select select "7819"
click at [142, 334] on select "Select Stylist Aashish m y sahani shaheen sahani suman singh" at bounding box center [182, 333] width 80 height 20
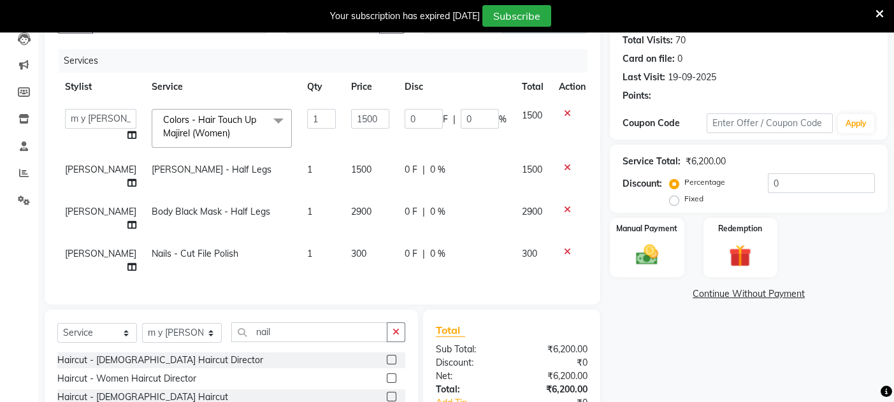
click at [387, 383] on label at bounding box center [392, 378] width 10 height 10
click at [387, 383] on input "checkbox" at bounding box center [391, 379] width 8 height 8
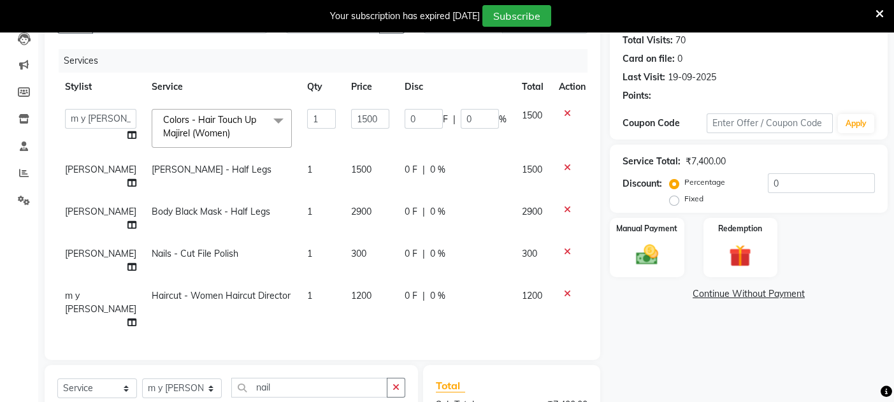
checkbox input "false"
click at [728, 377] on div "Name: Jhummur Ghosh Membership: No Active Membership Total Visits: 70 Card on f…" at bounding box center [753, 270] width 287 height 566
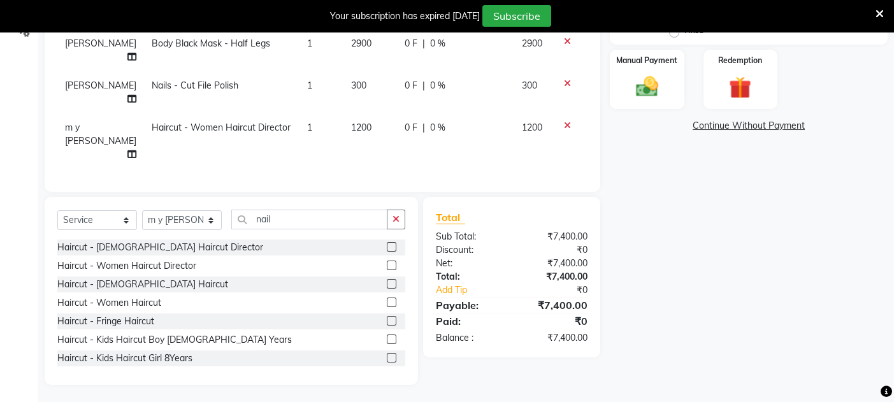
click at [564, 122] on icon at bounding box center [567, 125] width 7 height 9
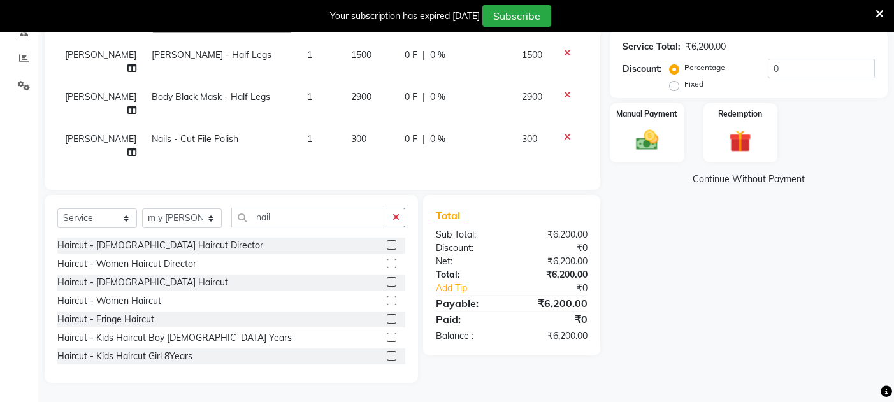
scroll to position [266, 0]
click at [564, 133] on icon at bounding box center [567, 137] width 7 height 9
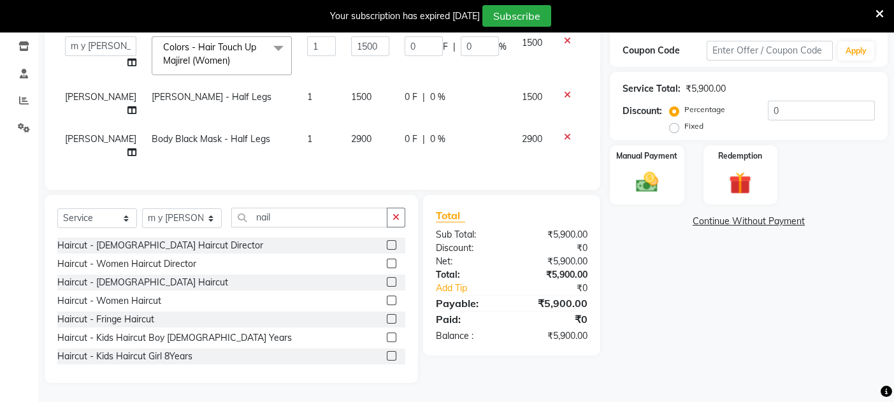
scroll to position [224, 0]
click at [176, 219] on select "Select Stylist Aashish m y sahani shaheen sahani suman singh" at bounding box center [182, 218] width 80 height 20
select select "90918"
click at [142, 208] on select "Select Stylist Aashish m y sahani shaheen sahani suman singh" at bounding box center [182, 218] width 80 height 20
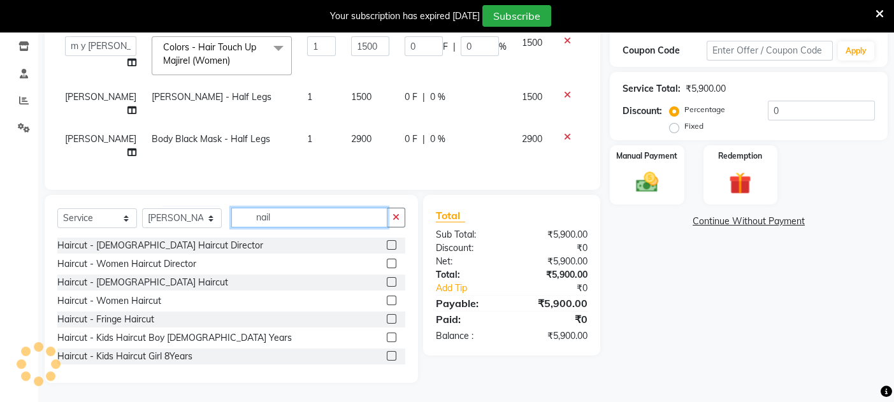
click at [307, 218] on input "nail" at bounding box center [309, 218] width 156 height 20
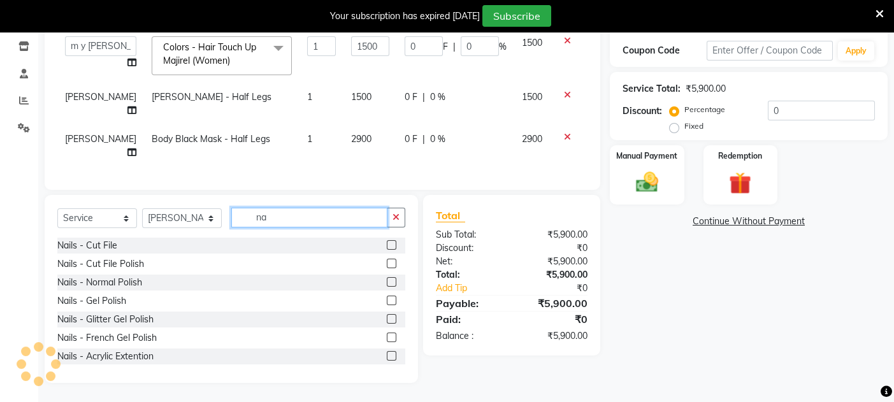
type input "n"
type input "nail"
click at [387, 263] on label at bounding box center [392, 264] width 10 height 10
click at [387, 263] on input "checkbox" at bounding box center [391, 264] width 8 height 8
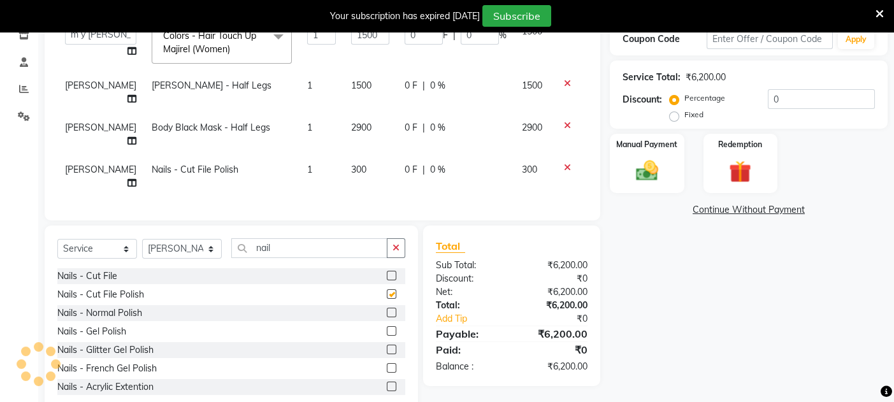
checkbox input "false"
click at [185, 257] on select "Select Stylist Aashish m y sahani shaheen sahani suman singh" at bounding box center [182, 249] width 80 height 20
select select "7819"
click at [142, 250] on select "Select Stylist Aashish m y sahani shaheen sahani suman singh" at bounding box center [182, 249] width 80 height 20
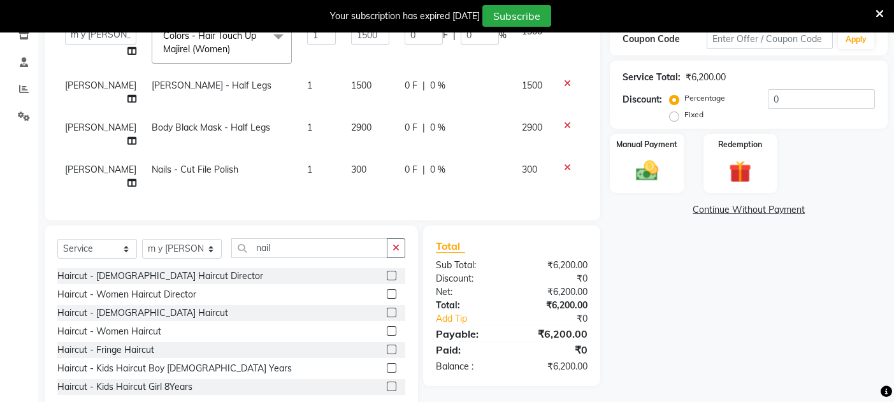
click at [387, 299] on label at bounding box center [392, 294] width 10 height 10
click at [387, 299] on input "checkbox" at bounding box center [391, 295] width 8 height 8
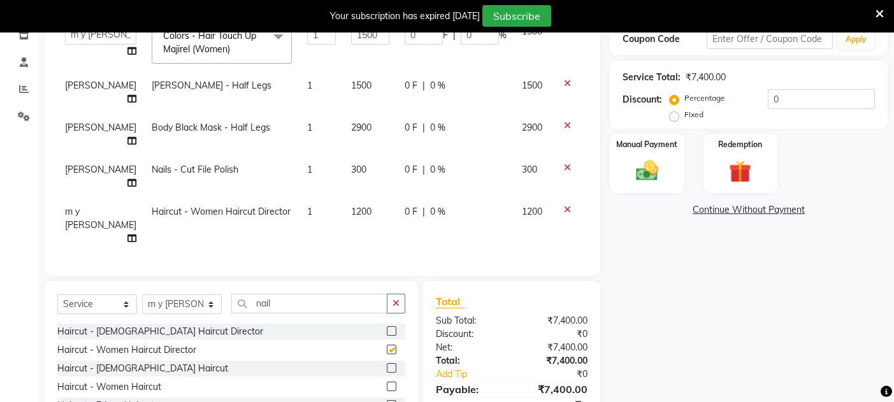
checkbox input "false"
click at [881, 10] on icon at bounding box center [879, 13] width 8 height 11
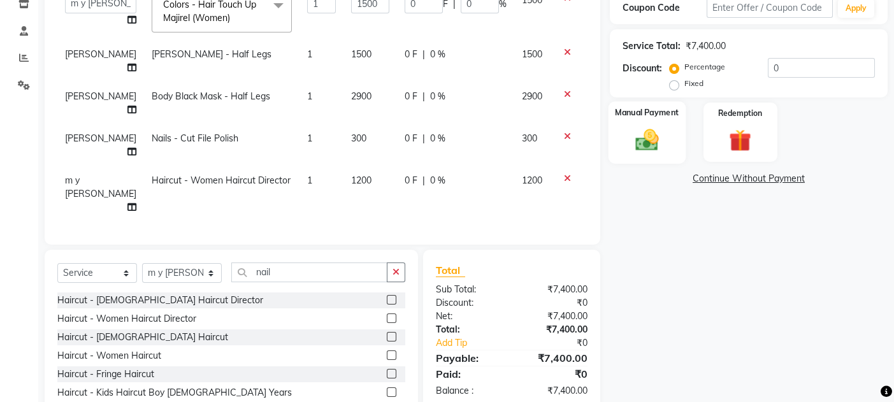
click at [675, 145] on div "Manual Payment" at bounding box center [646, 132] width 77 height 62
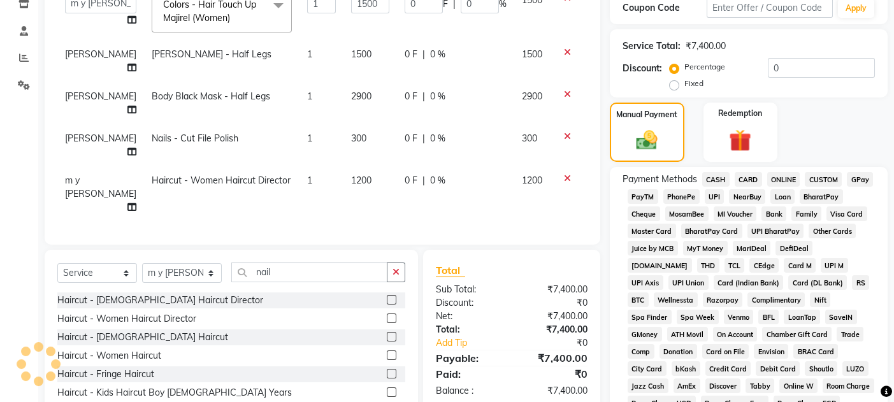
click at [748, 175] on span "CARD" at bounding box center [748, 179] width 27 height 15
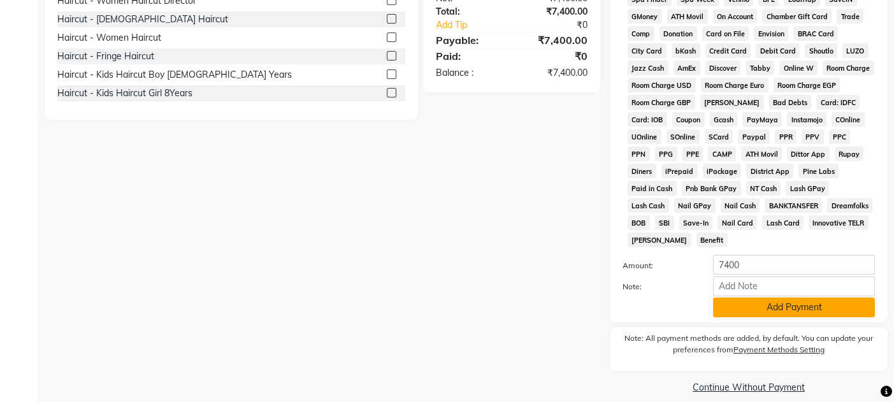
click at [771, 298] on button "Add Payment" at bounding box center [794, 308] width 162 height 20
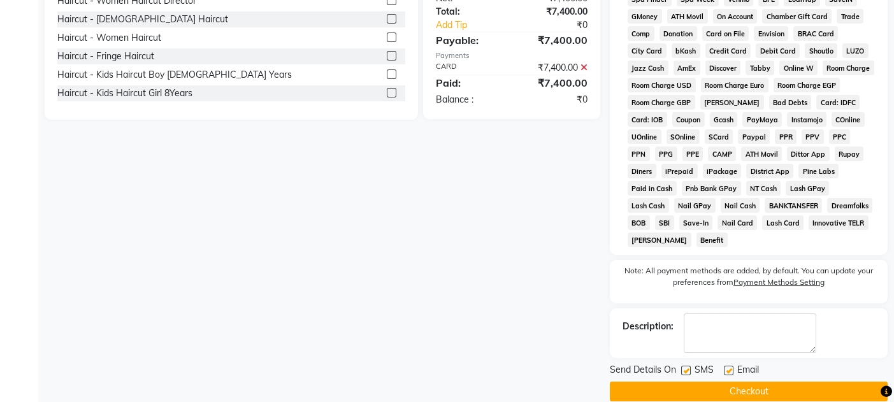
click at [725, 366] on label at bounding box center [729, 371] width 10 height 10
click at [725, 367] on input "checkbox" at bounding box center [728, 371] width 8 height 8
checkbox input "false"
click at [684, 366] on label at bounding box center [686, 371] width 10 height 10
click at [684, 367] on input "checkbox" at bounding box center [685, 371] width 8 height 8
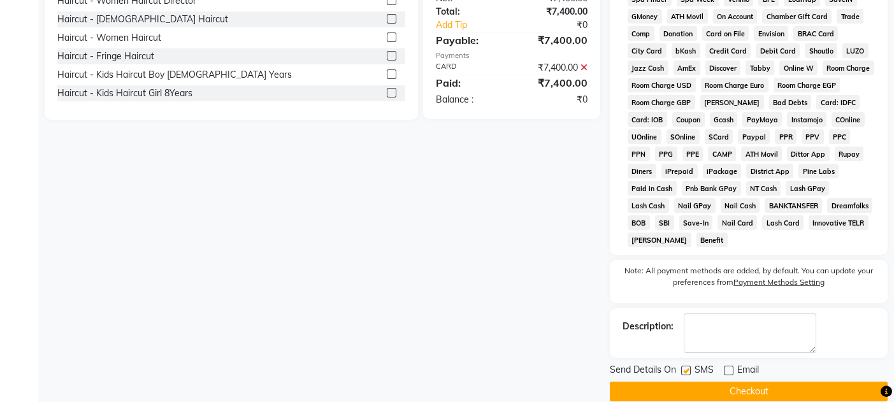
checkbox input "false"
click at [699, 382] on button "Checkout" at bounding box center [749, 392] width 278 height 20
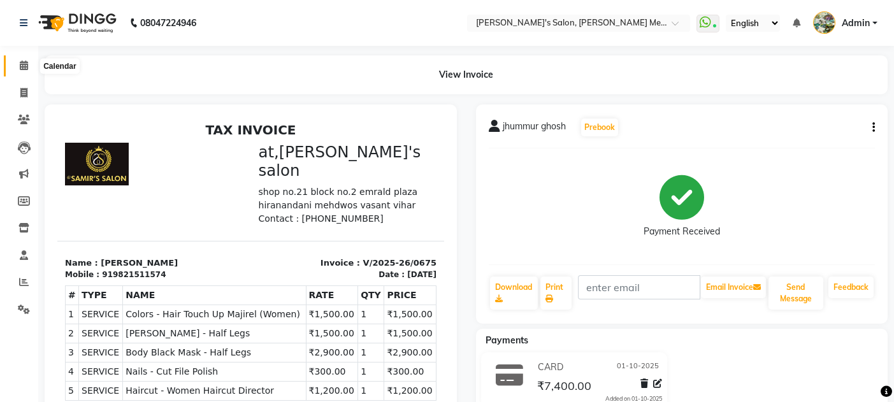
click at [18, 67] on span at bounding box center [24, 66] width 22 height 15
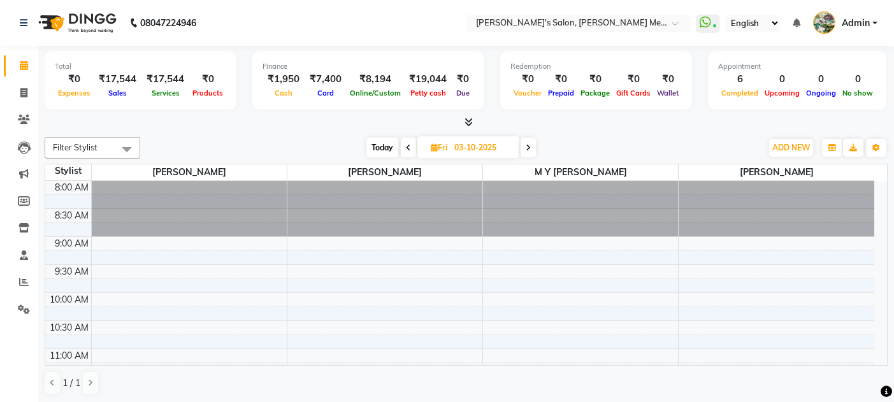
click at [384, 146] on span "Today" at bounding box center [382, 148] width 32 height 20
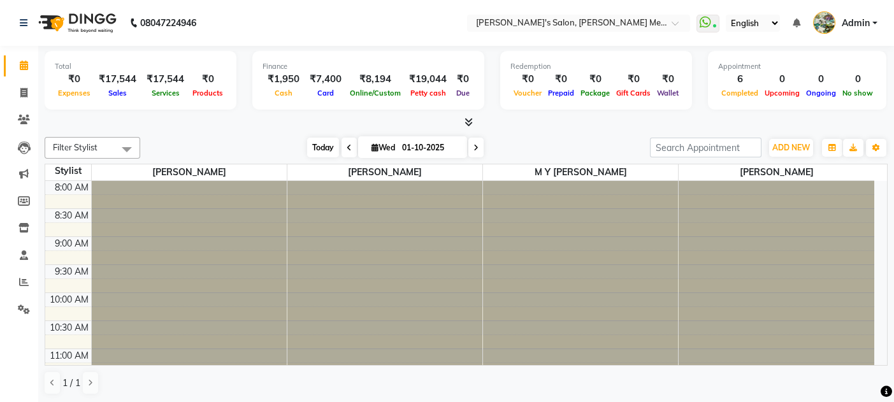
scroll to position [555, 0]
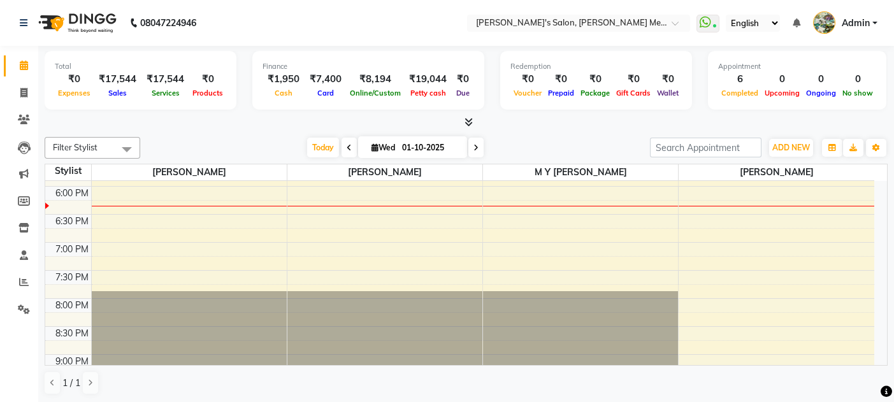
click at [473, 146] on icon at bounding box center [475, 148] width 5 height 8
type input "02-10-2025"
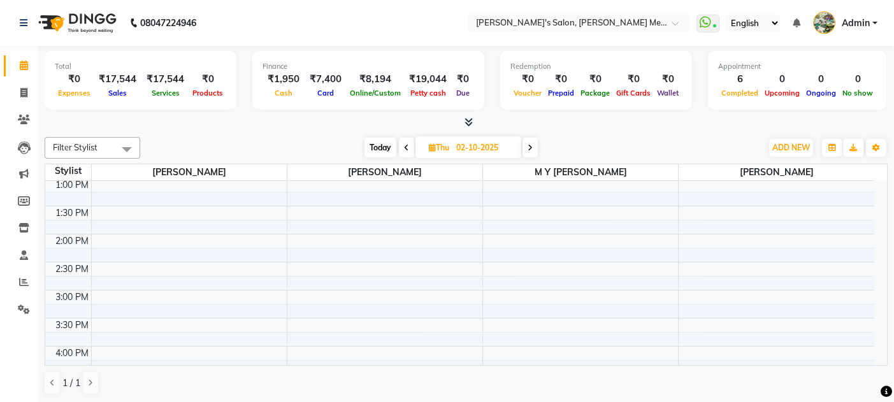
scroll to position [249, 0]
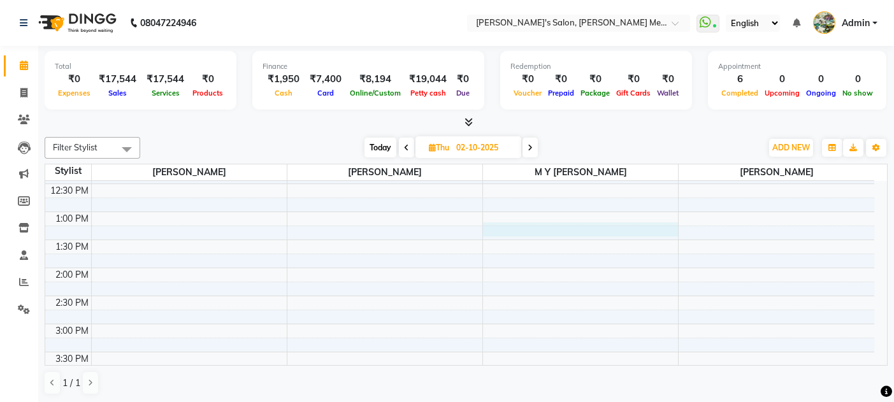
click at [522, 229] on div "8:00 AM 8:30 AM 9:00 AM 9:30 AM 10:00 AM 10:30 AM 11:00 AM 11:30 AM 12:00 PM 12…" at bounding box center [459, 352] width 829 height 840
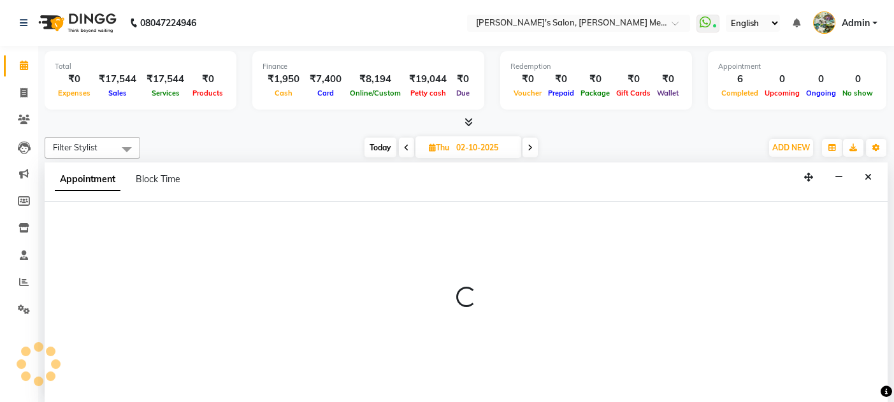
scroll to position [0, 0]
select select "7819"
select select "795"
select select "tentative"
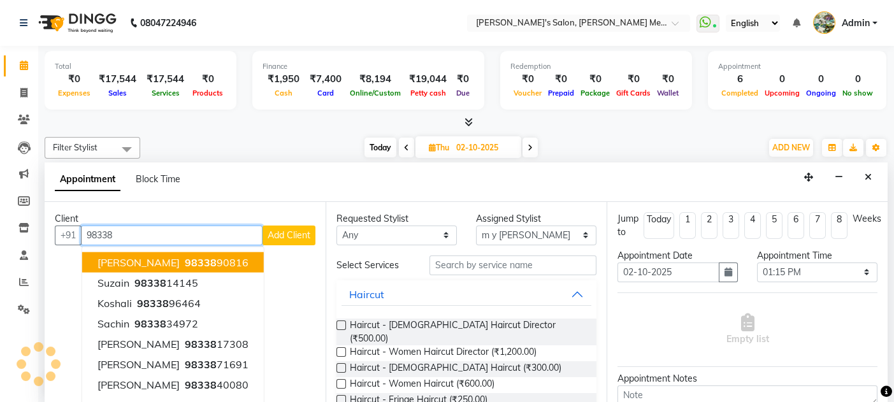
click at [220, 255] on ngb-highlight "98338 90816" at bounding box center [215, 261] width 66 height 13
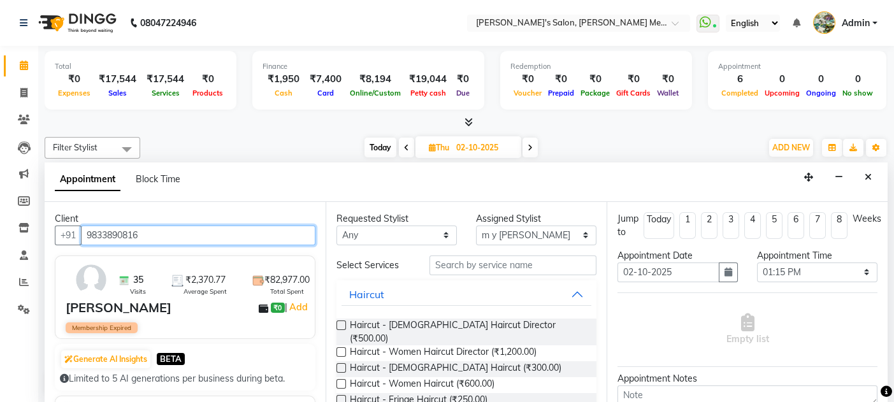
type input "9833890816"
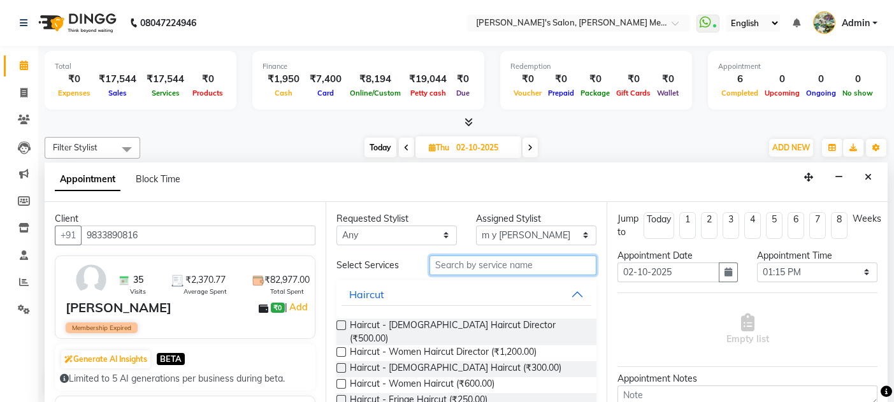
click at [442, 259] on input "text" at bounding box center [512, 265] width 167 height 20
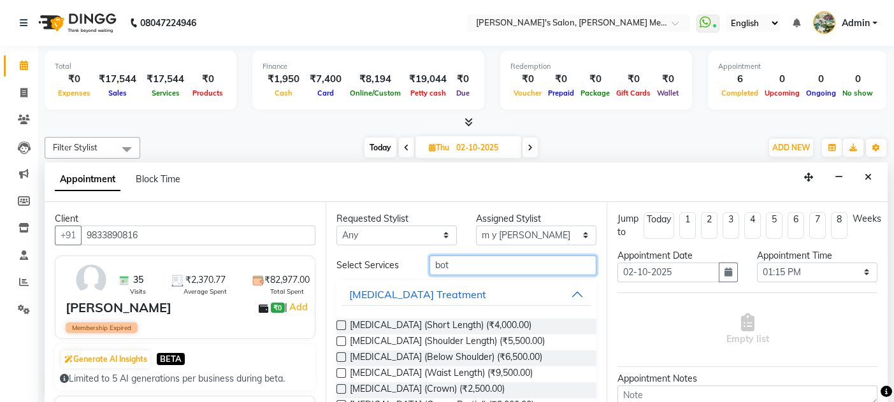
type input "bot"
click at [342, 340] on label at bounding box center [341, 341] width 10 height 10
click at [342, 340] on input "checkbox" at bounding box center [340, 342] width 8 height 8
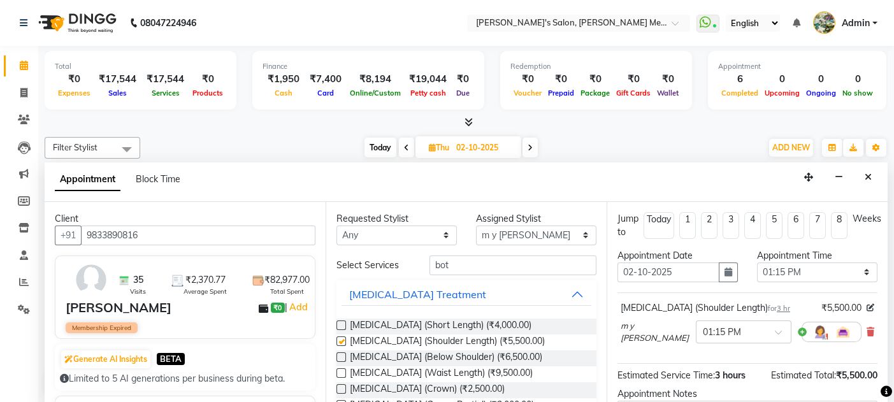
checkbox input "false"
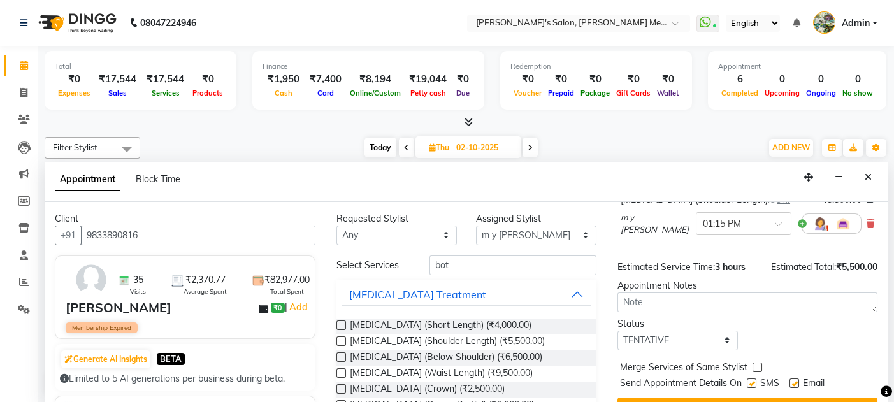
scroll to position [133, 0]
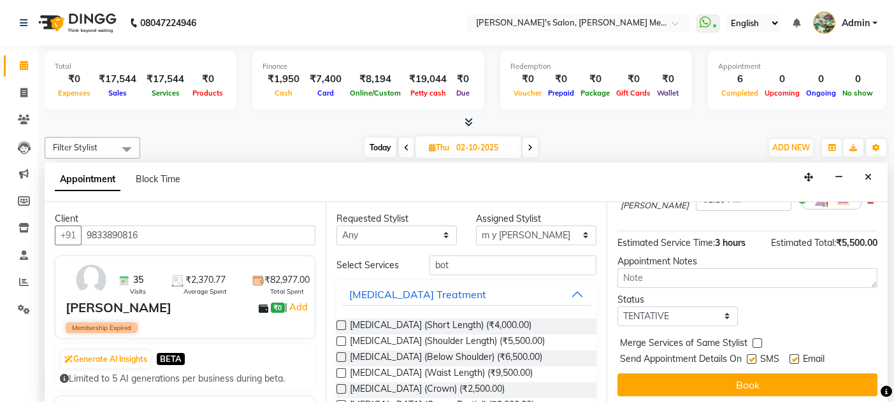
click at [797, 355] on label at bounding box center [794, 359] width 10 height 10
click at [797, 356] on input "checkbox" at bounding box center [793, 360] width 8 height 8
checkbox input "false"
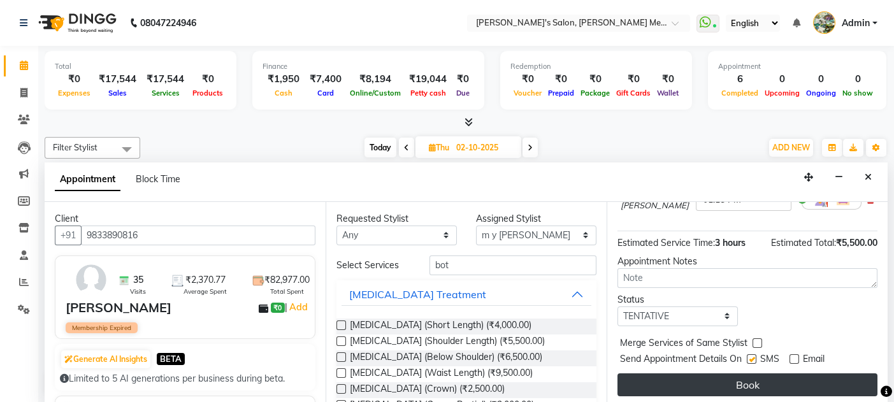
click at [766, 374] on button "Book" at bounding box center [747, 384] width 260 height 23
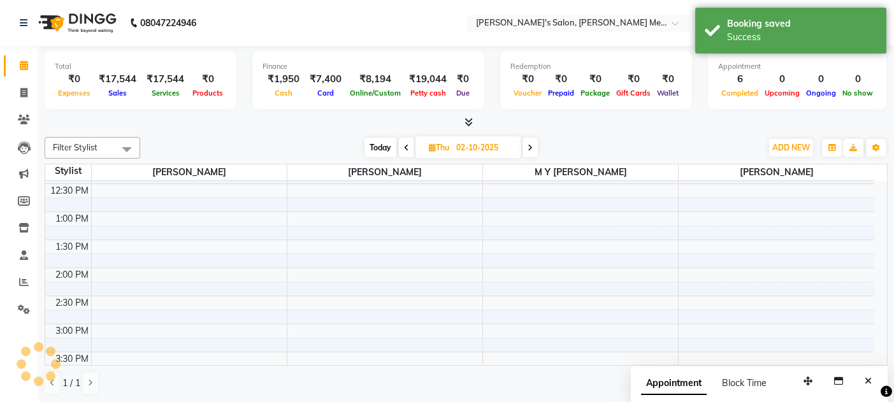
scroll to position [0, 0]
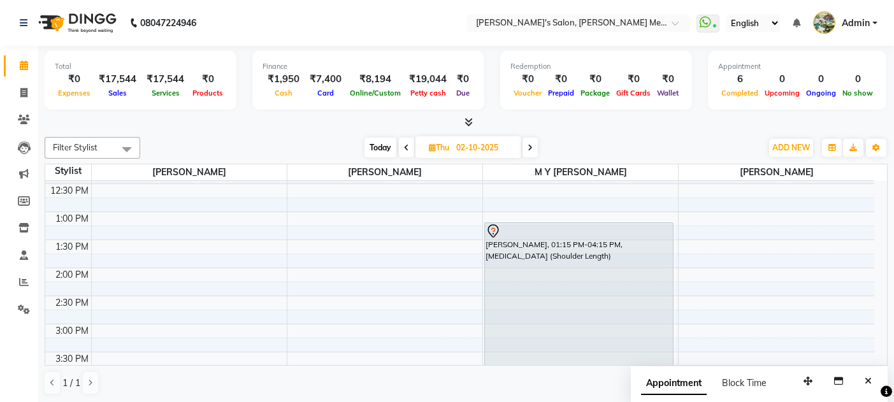
click at [382, 147] on span "Today" at bounding box center [380, 148] width 32 height 20
type input "01-10-2025"
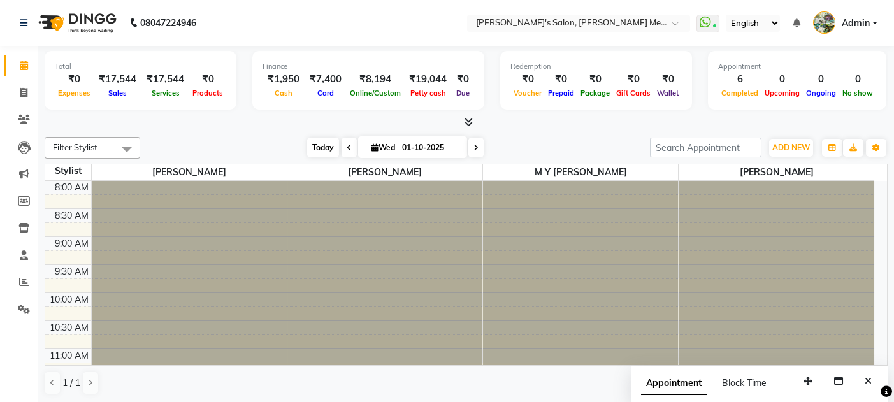
scroll to position [555, 0]
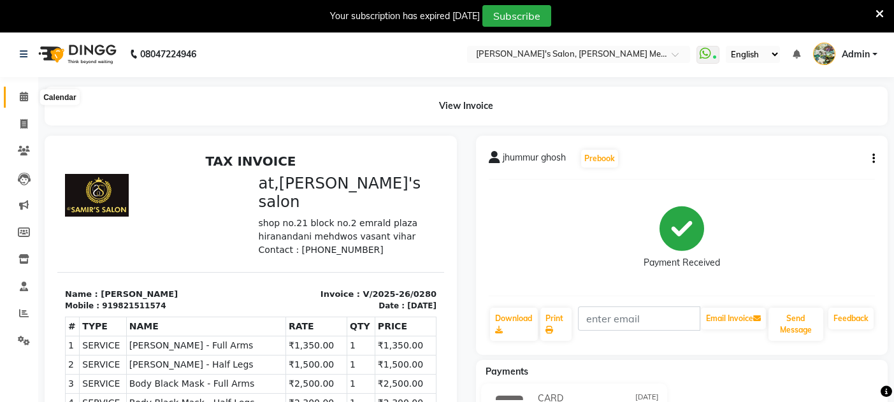
click at [23, 98] on icon at bounding box center [24, 97] width 8 height 10
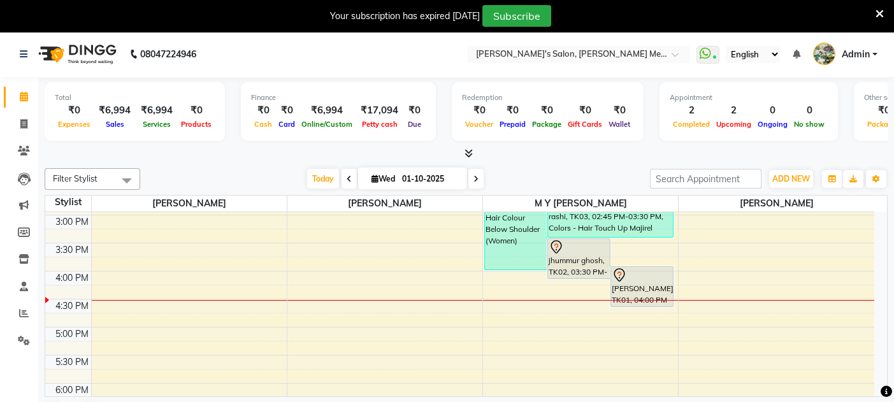
scroll to position [408, 0]
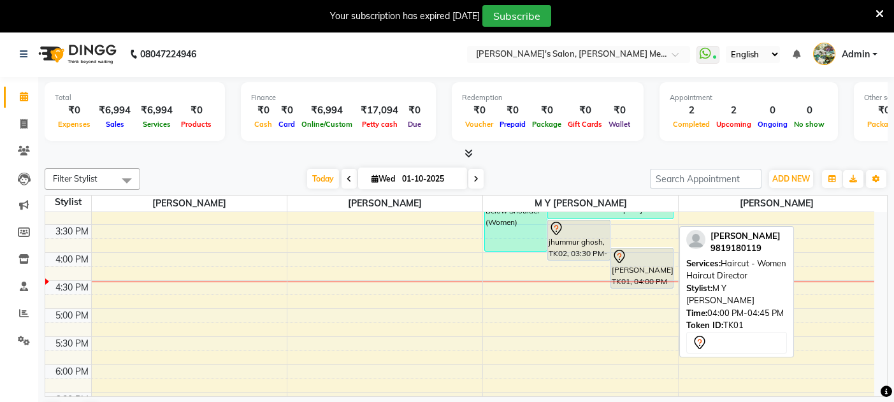
click at [651, 255] on div at bounding box center [642, 256] width 61 height 15
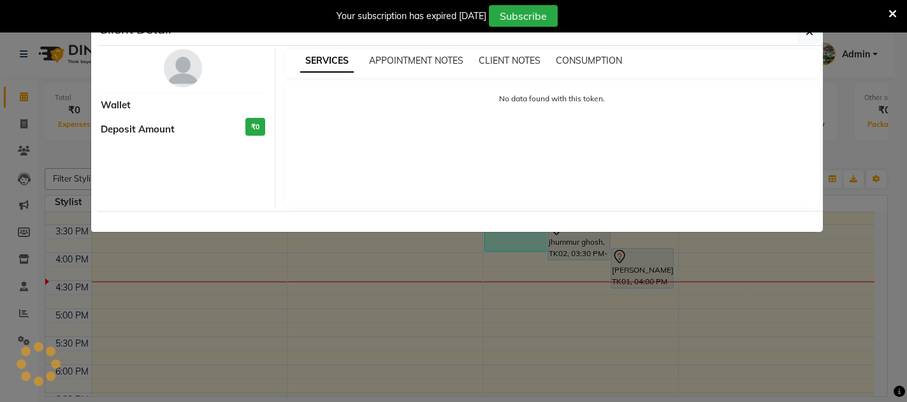
select select "7"
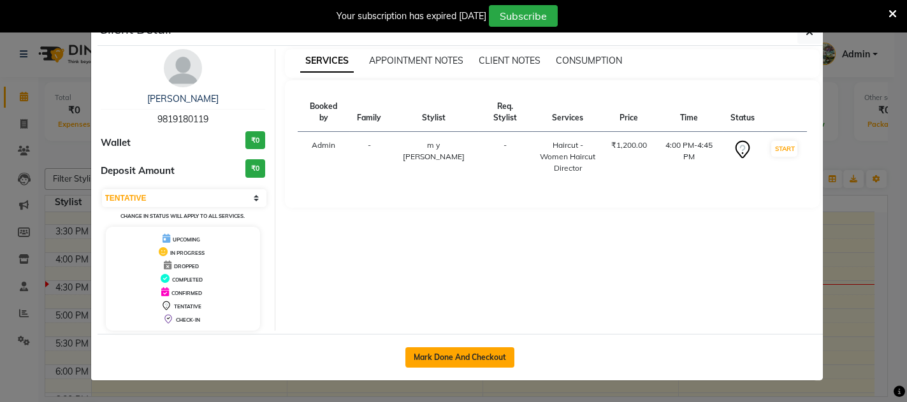
click at [457, 358] on button "Mark Done And Checkout" at bounding box center [459, 357] width 109 height 20
select select "service"
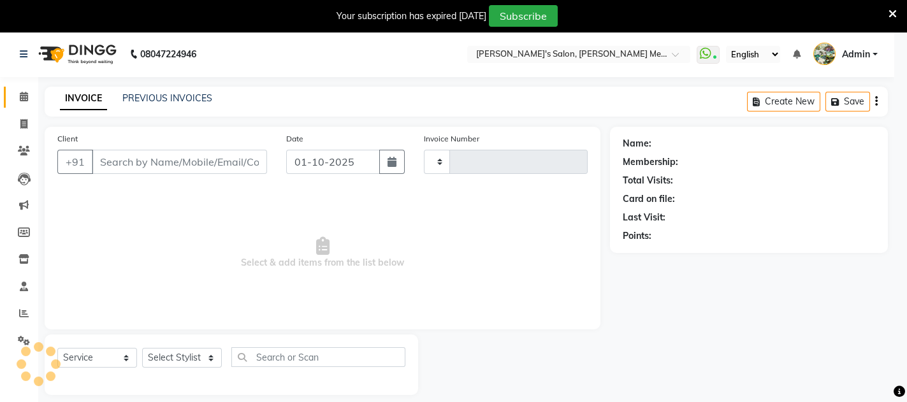
type input "0673"
select select "582"
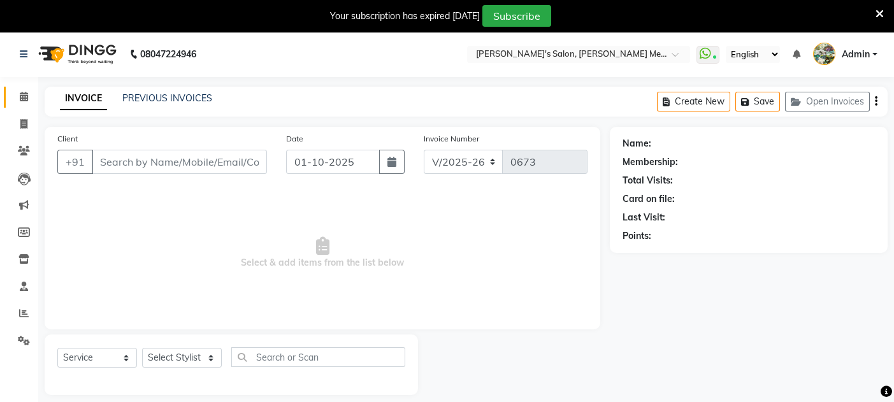
type input "9819180119"
select select "7819"
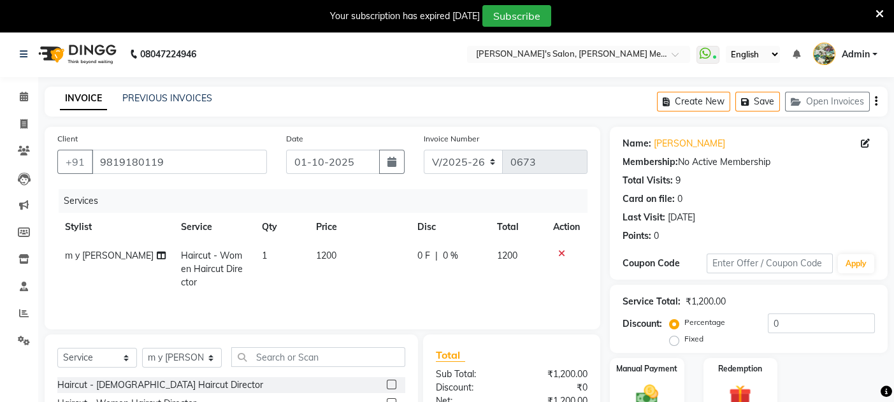
click at [801, 375] on div "Manual Payment Redemption" at bounding box center [748, 388] width 297 height 60
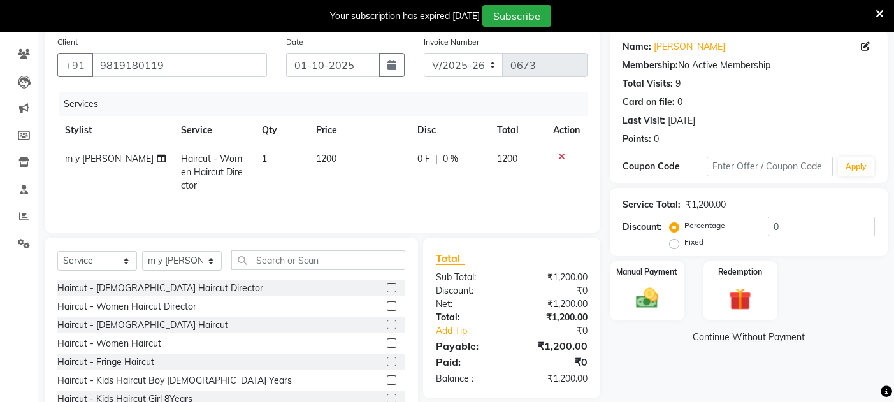
scroll to position [102, 0]
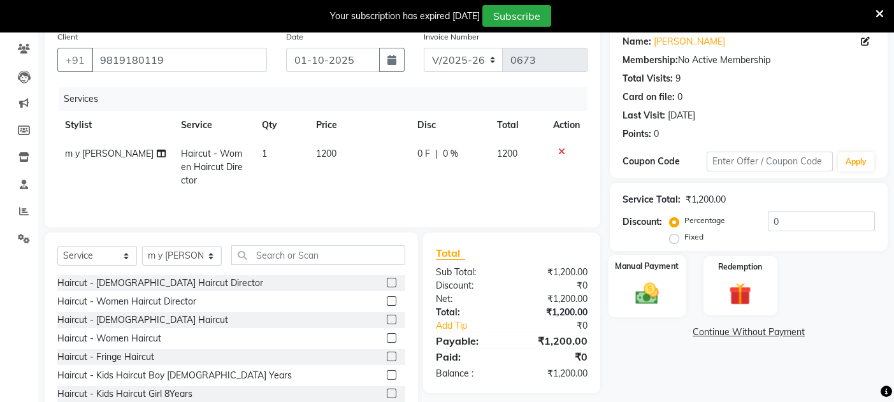
click at [665, 296] on img at bounding box center [647, 293] width 38 height 27
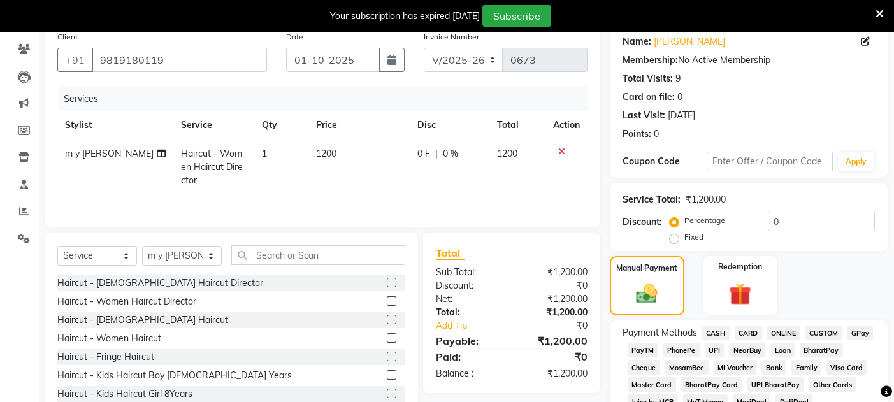
scroll to position [453, 0]
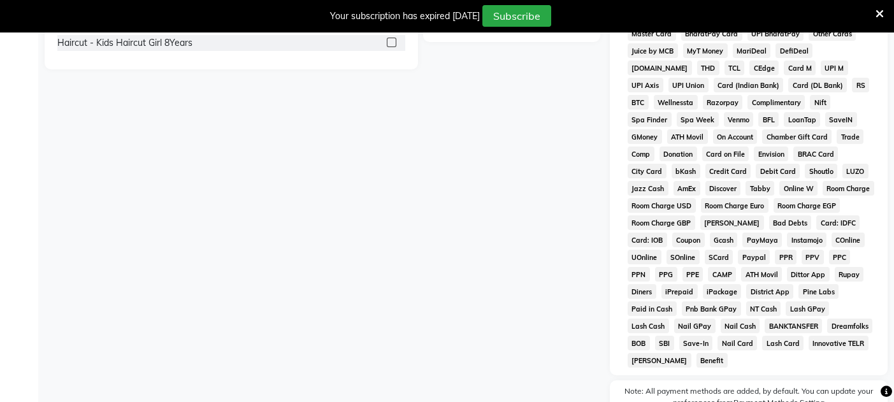
click at [876, 12] on icon at bounding box center [879, 13] width 8 height 11
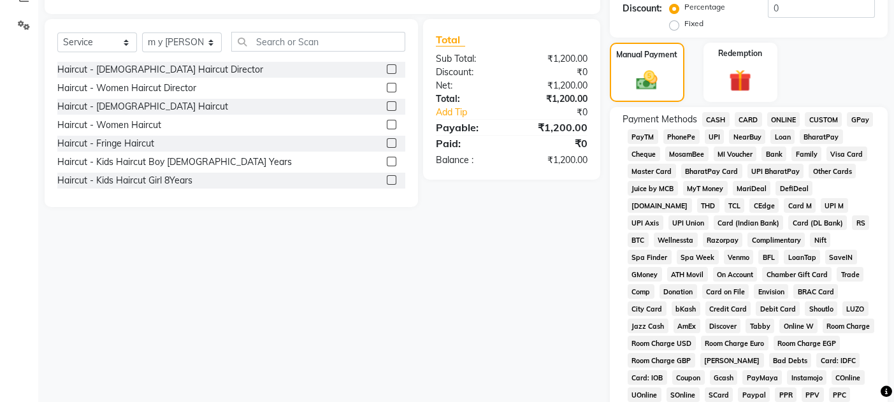
scroll to position [284, 0]
click at [861, 122] on span "GPay" at bounding box center [860, 120] width 26 height 15
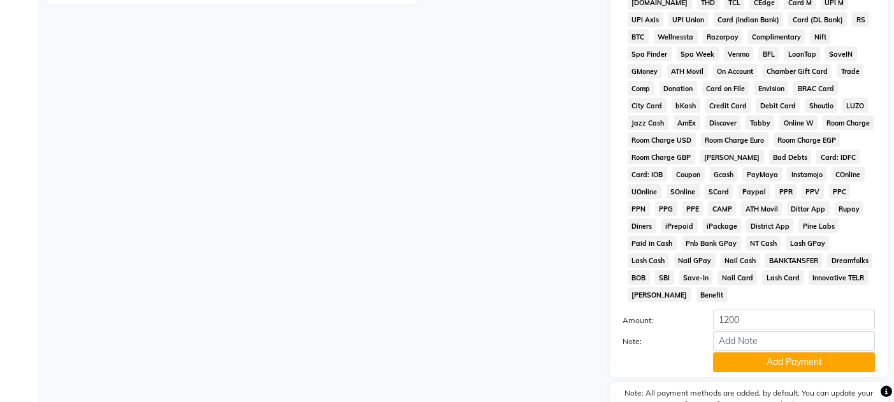
scroll to position [521, 0]
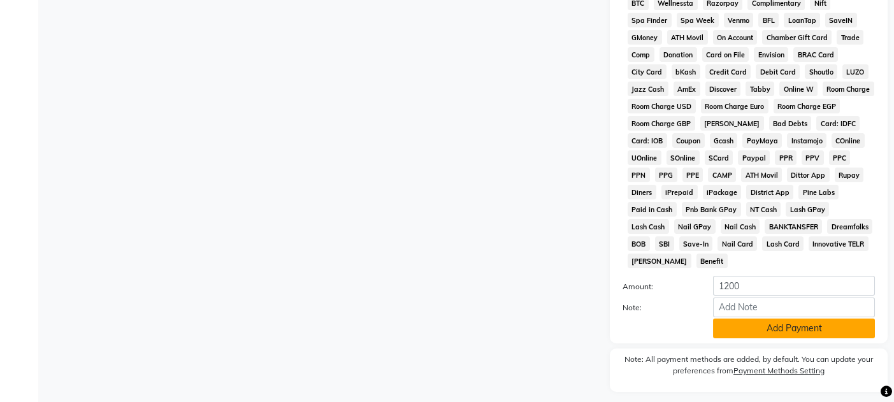
click at [777, 319] on button "Add Payment" at bounding box center [794, 329] width 162 height 20
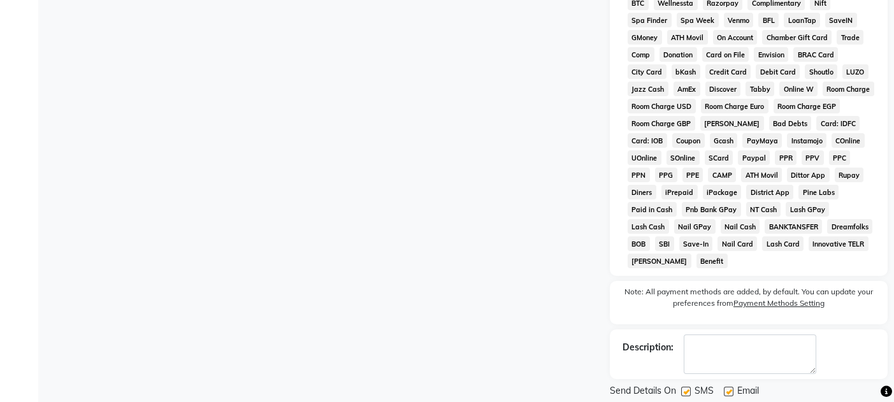
scroll to position [546, 0]
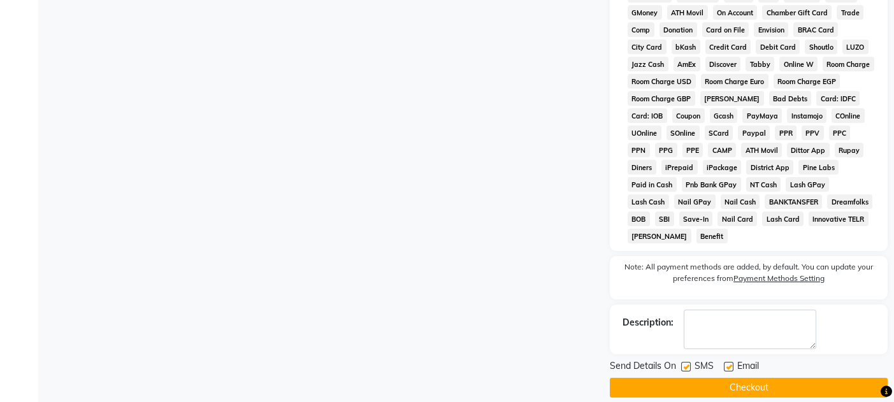
click at [731, 362] on label at bounding box center [729, 367] width 10 height 10
click at [731, 363] on input "checkbox" at bounding box center [728, 367] width 8 height 8
checkbox input "false"
click at [686, 362] on label at bounding box center [686, 367] width 10 height 10
click at [686, 363] on input "checkbox" at bounding box center [685, 367] width 8 height 8
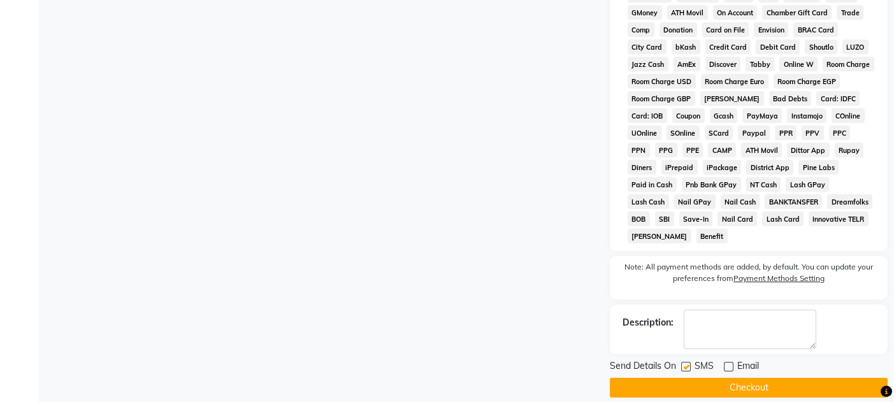
checkbox input "false"
click at [710, 378] on button "Checkout" at bounding box center [749, 388] width 278 height 20
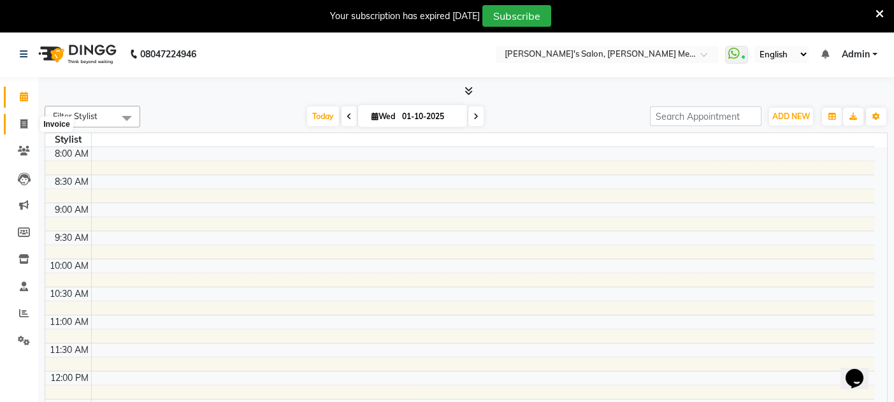
click at [25, 127] on icon at bounding box center [23, 124] width 7 height 10
select select "service"
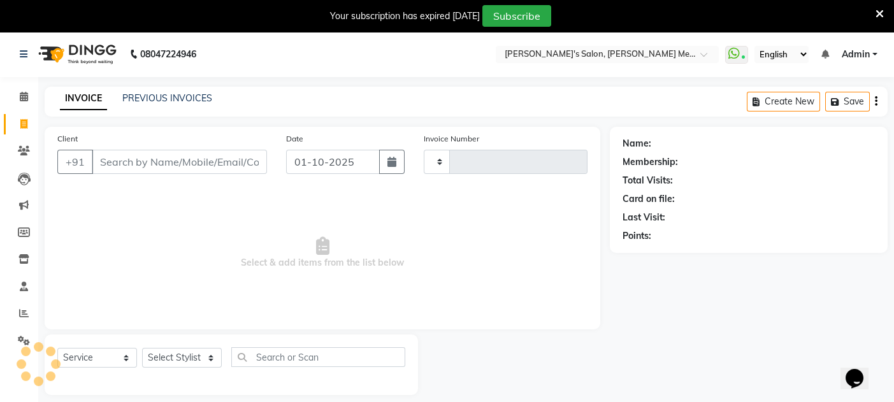
type input "0674"
select select "582"
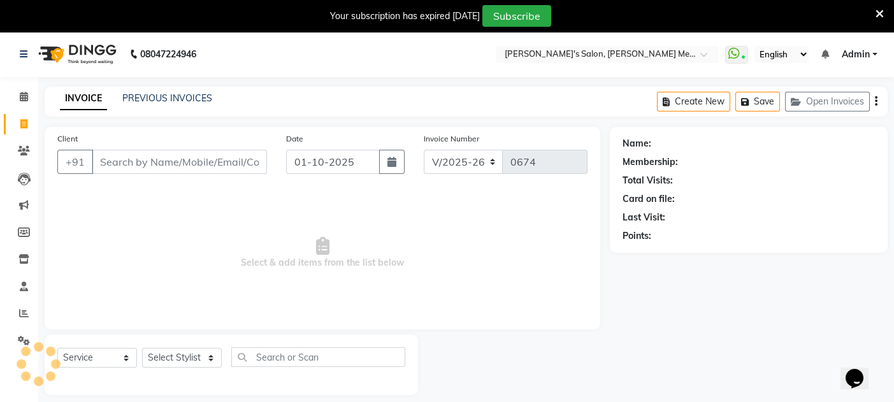
click at [102, 155] on input "Client" at bounding box center [179, 162] width 175 height 24
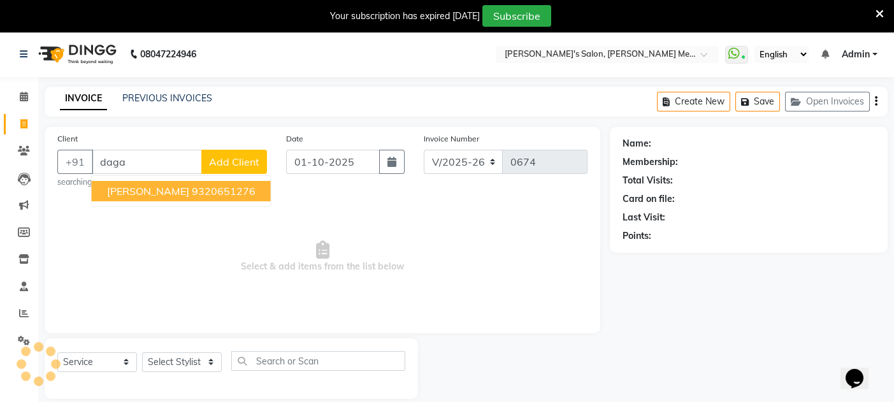
click at [143, 194] on span "sarika daga" at bounding box center [148, 191] width 82 height 13
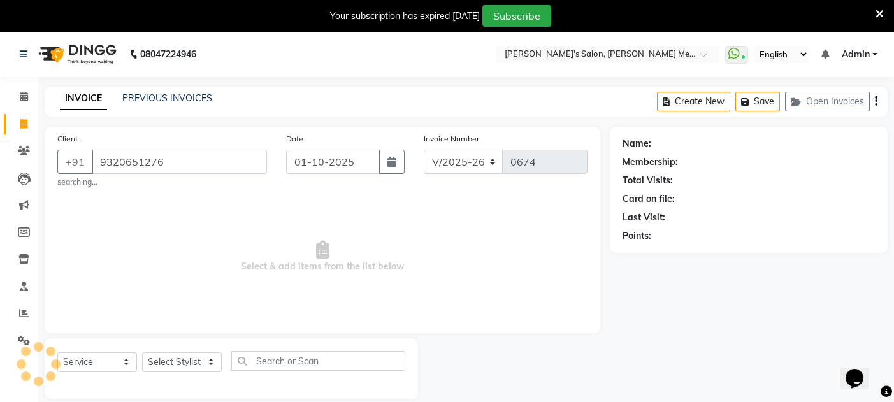
type input "9320651276"
click at [186, 361] on select "Select Stylist" at bounding box center [182, 362] width 80 height 20
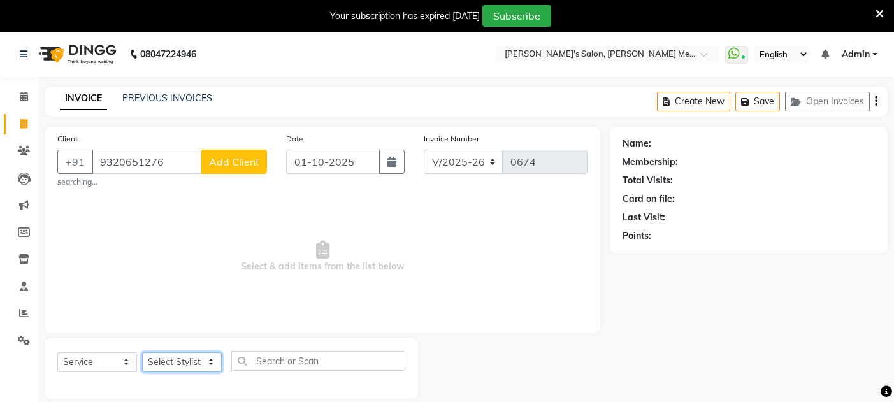
select select "7819"
click at [142, 352] on select "Select Stylist Aashish m y sahani shaheen sahani suman singh" at bounding box center [182, 362] width 80 height 20
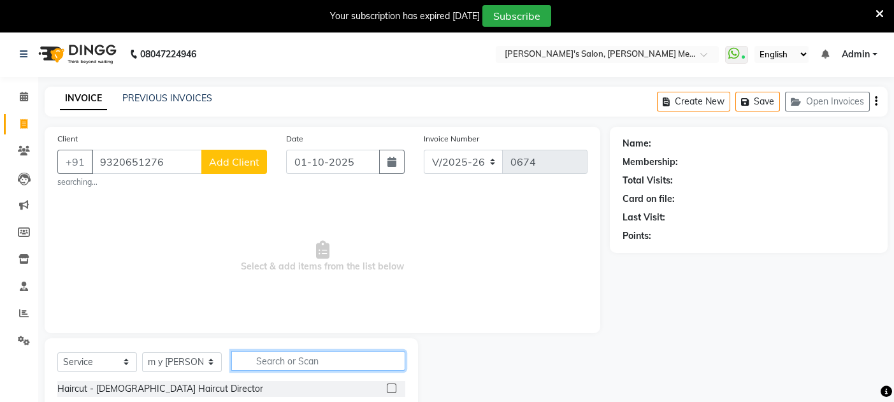
click at [271, 356] on input "text" at bounding box center [318, 361] width 174 height 20
type input "tou"
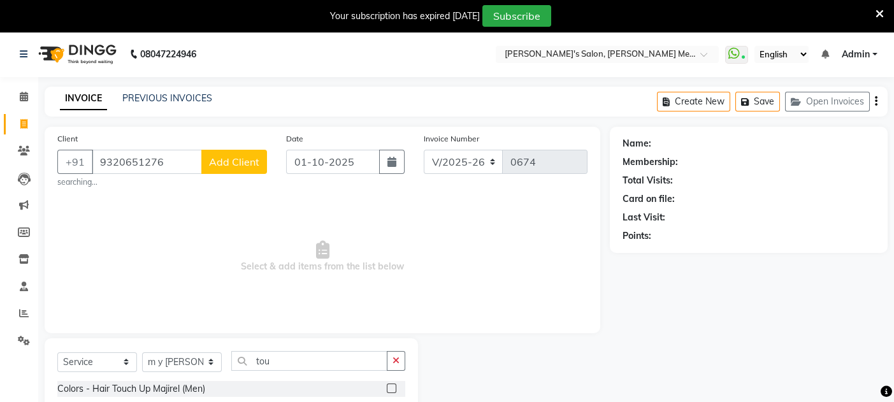
click at [482, 366] on div at bounding box center [514, 405] width 192 height 134
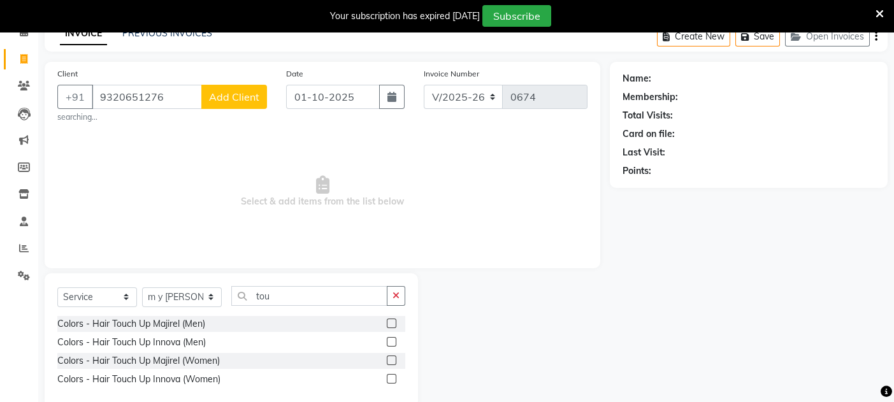
scroll to position [68, 0]
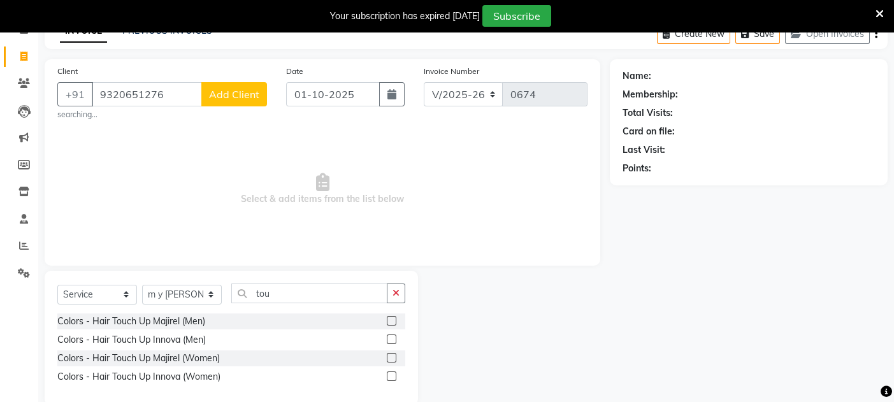
click at [391, 356] on label at bounding box center [392, 358] width 10 height 10
click at [391, 356] on input "checkbox" at bounding box center [391, 358] width 8 height 8
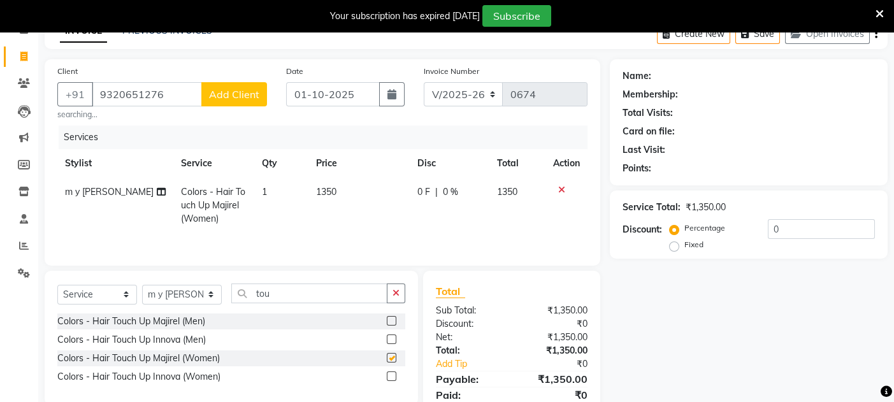
checkbox input "false"
click at [298, 296] on input "tou" at bounding box center [309, 294] width 156 height 20
type input "t"
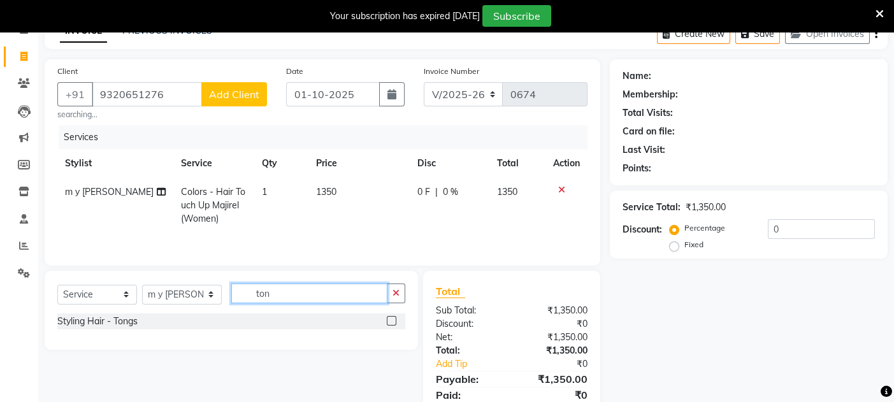
type input "ton"
click at [389, 323] on label at bounding box center [392, 321] width 10 height 10
click at [389, 323] on input "checkbox" at bounding box center [391, 321] width 8 height 8
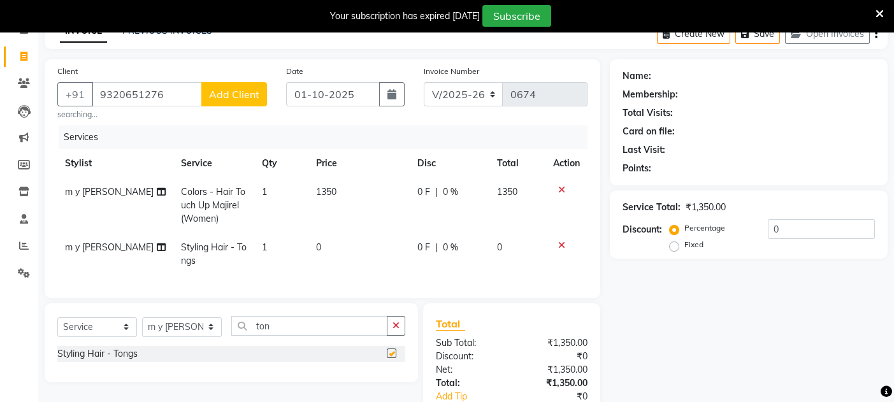
checkbox input "false"
click at [315, 246] on td "0" at bounding box center [358, 254] width 101 height 42
select select "7819"
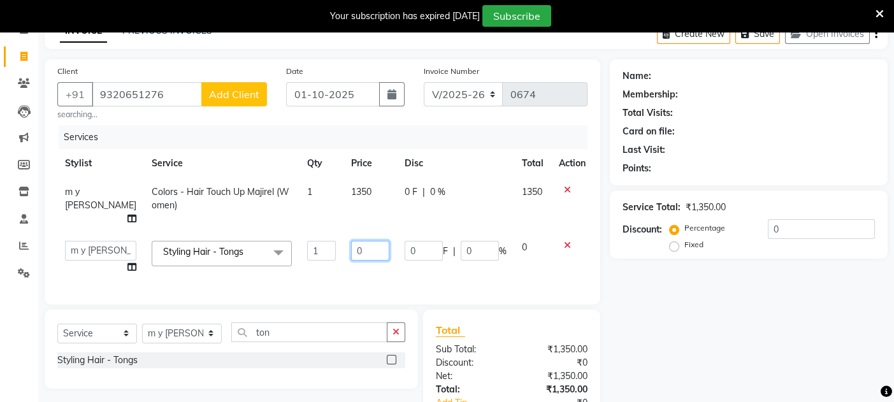
click at [351, 241] on input "0" at bounding box center [370, 251] width 38 height 20
type input "600"
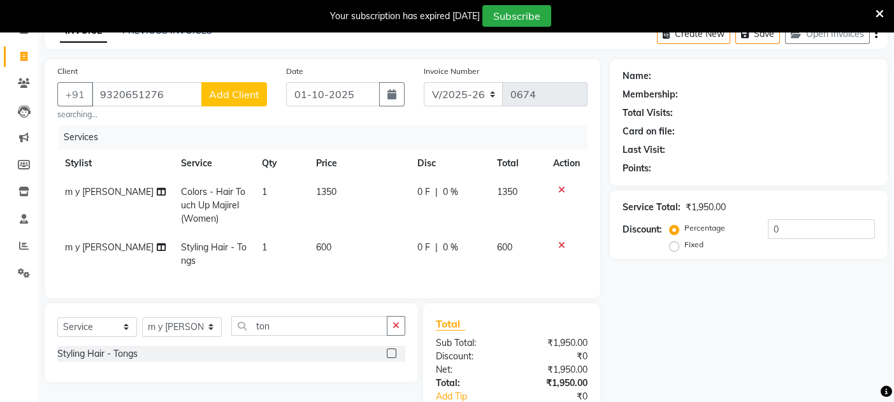
click at [683, 336] on div "Name: Membership: Total Visits: Card on file: Last Visit: Points: Service Total…" at bounding box center [753, 261] width 287 height 405
click at [881, 15] on icon at bounding box center [879, 13] width 8 height 11
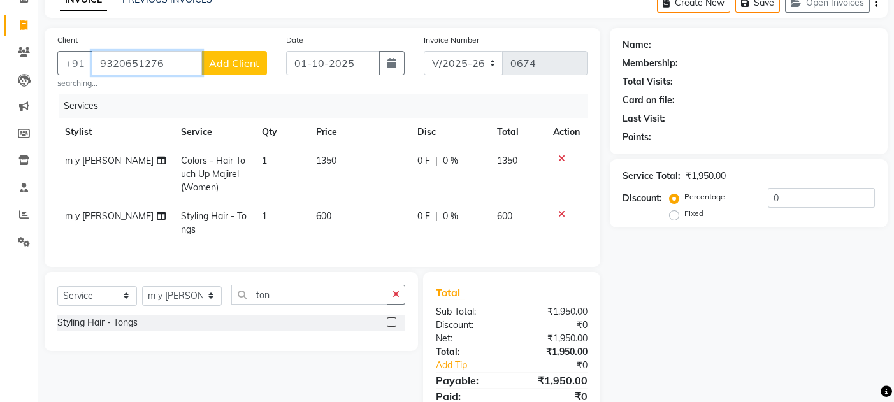
click at [173, 66] on input "9320651276" at bounding box center [147, 63] width 110 height 24
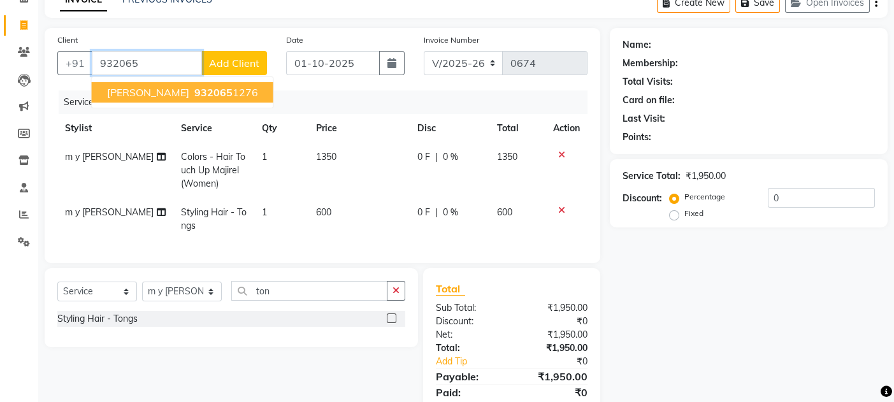
click at [166, 89] on button "sarika daga 932065 1276" at bounding box center [183, 92] width 182 height 20
type input "9320651276"
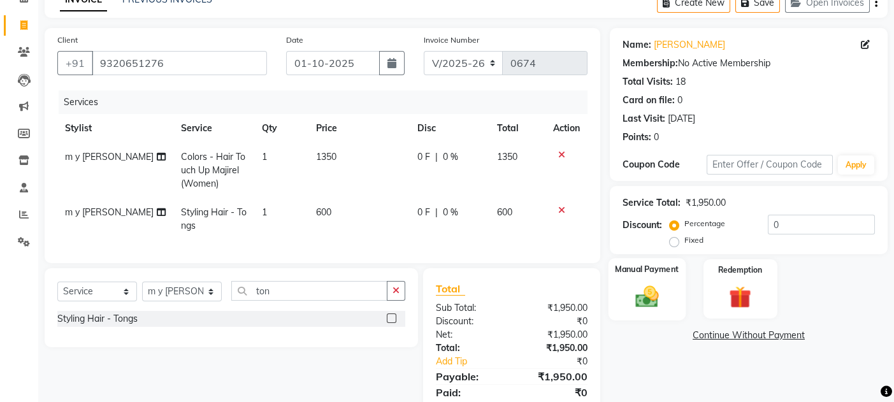
click at [622, 308] on div "Manual Payment" at bounding box center [646, 289] width 77 height 62
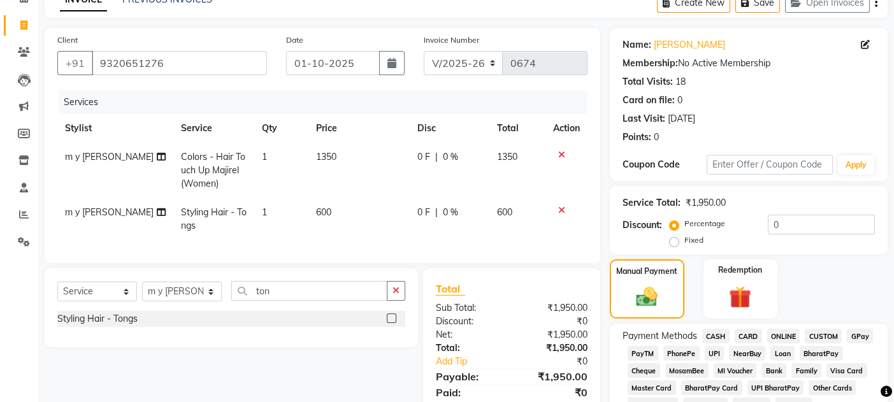
click at [716, 333] on span "CASH" at bounding box center [715, 336] width 27 height 15
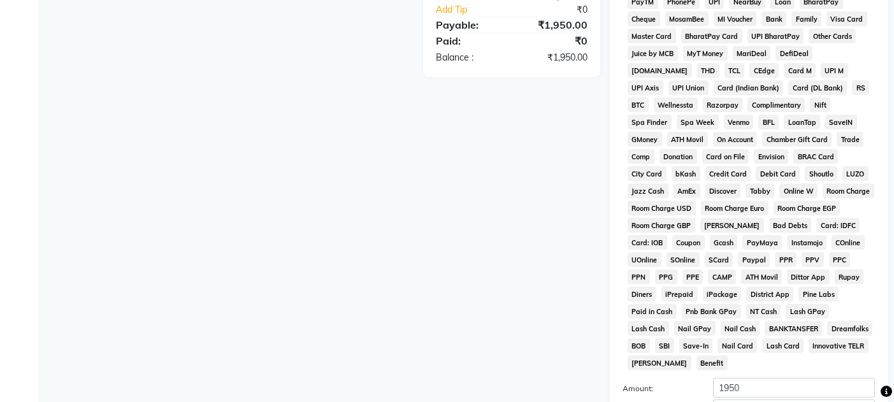
scroll to position [542, 0]
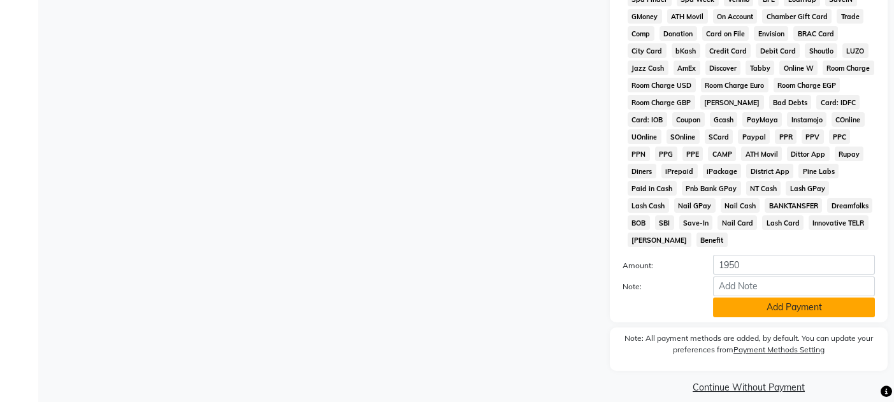
click at [785, 298] on button "Add Payment" at bounding box center [794, 308] width 162 height 20
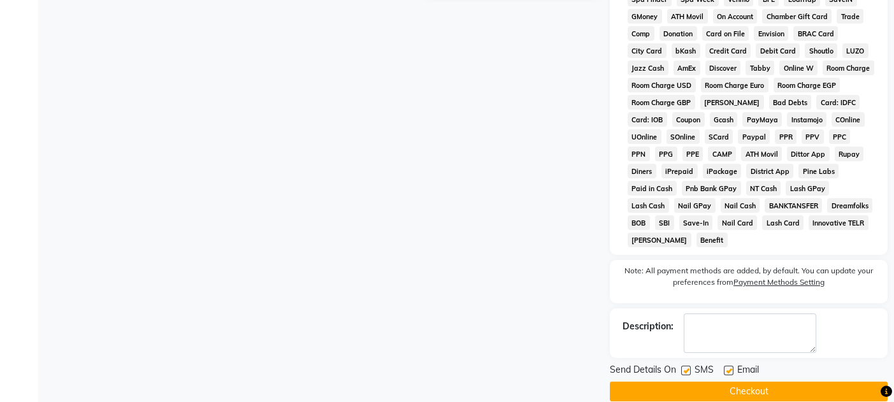
click at [726, 366] on label at bounding box center [729, 371] width 10 height 10
click at [726, 367] on input "checkbox" at bounding box center [728, 371] width 8 height 8
checkbox input "false"
click at [683, 366] on label at bounding box center [686, 371] width 10 height 10
click at [683, 367] on input "checkbox" at bounding box center [685, 371] width 8 height 8
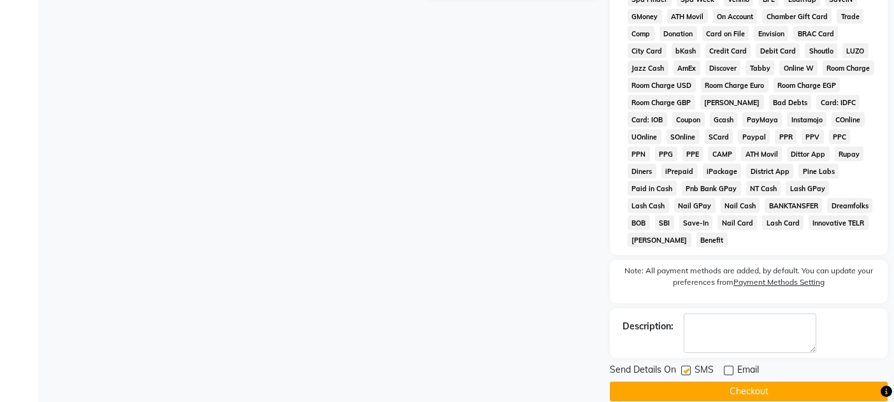
checkbox input "false"
click at [690, 382] on button "Checkout" at bounding box center [749, 392] width 278 height 20
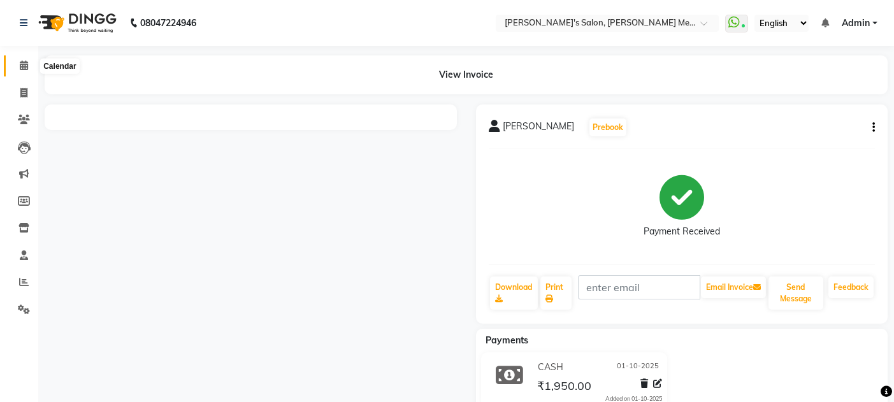
click at [24, 66] on icon at bounding box center [24, 66] width 8 height 10
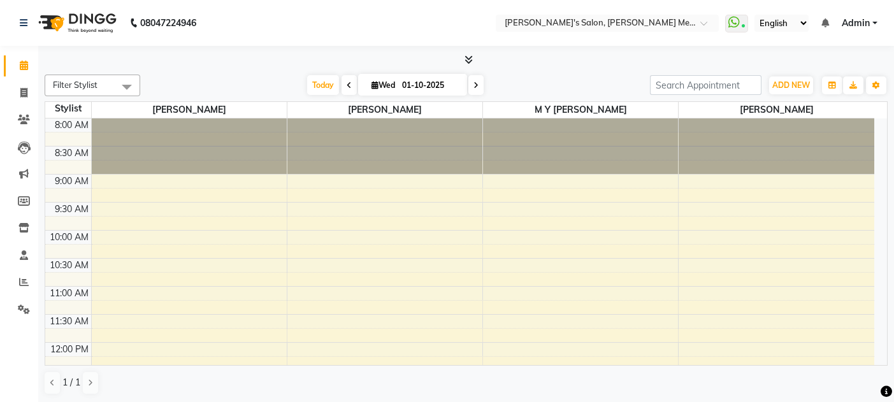
click at [447, 78] on input "01-10-2025" at bounding box center [430, 85] width 64 height 19
select select "10"
select select "2025"
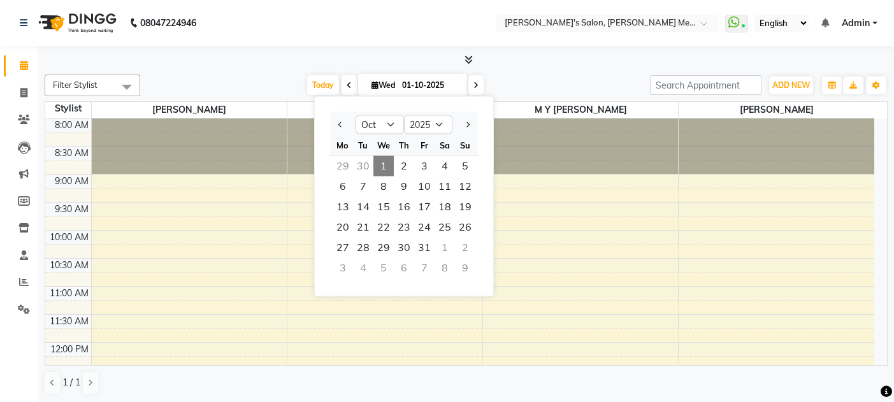
click at [447, 78] on input "01-10-2025" at bounding box center [430, 85] width 64 height 19
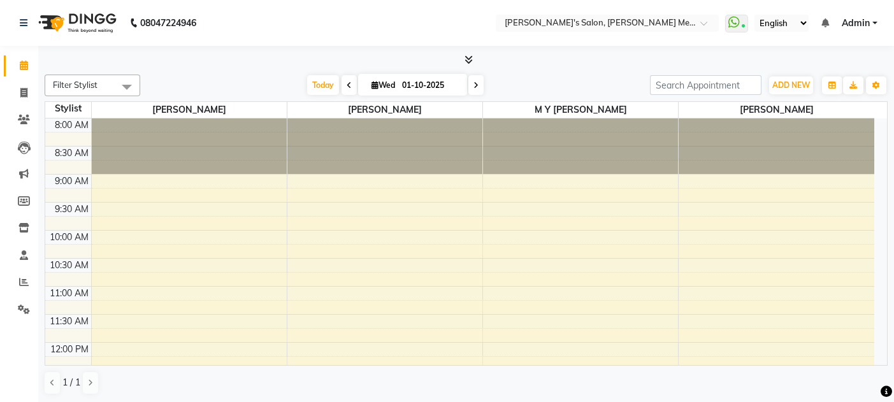
click at [433, 84] on input "01-10-2025" at bounding box center [430, 85] width 64 height 19
select select "10"
select select "2025"
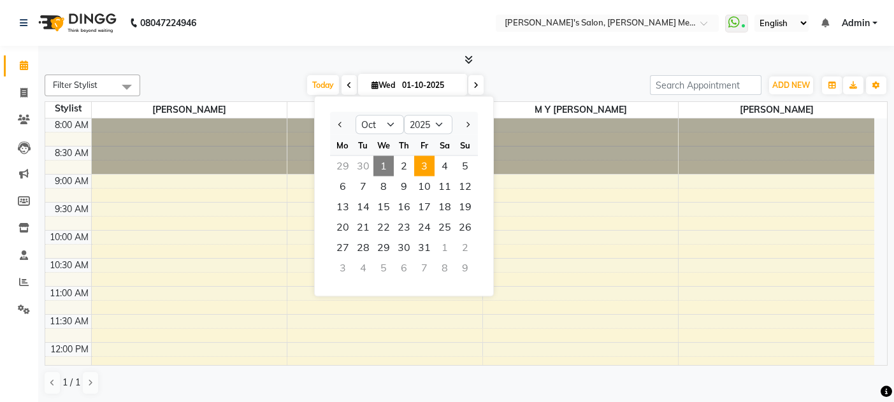
click at [427, 174] on span "3" at bounding box center [424, 166] width 20 height 20
type input "03-10-2025"
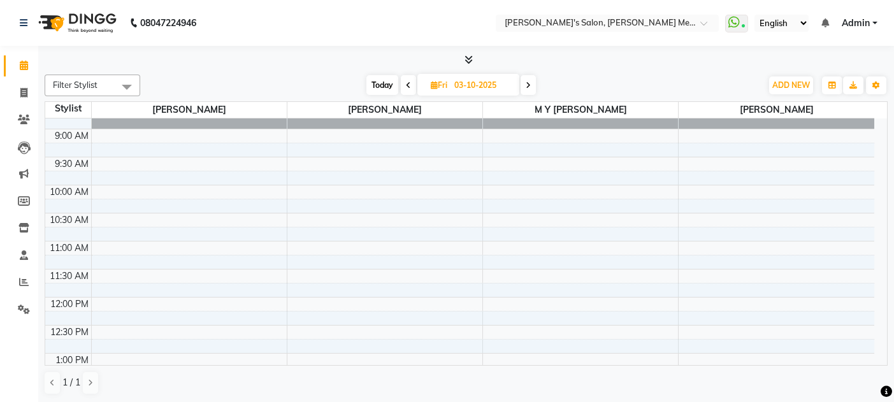
scroll to position [55, 0]
